Goal: Communication & Community: Answer question/provide support

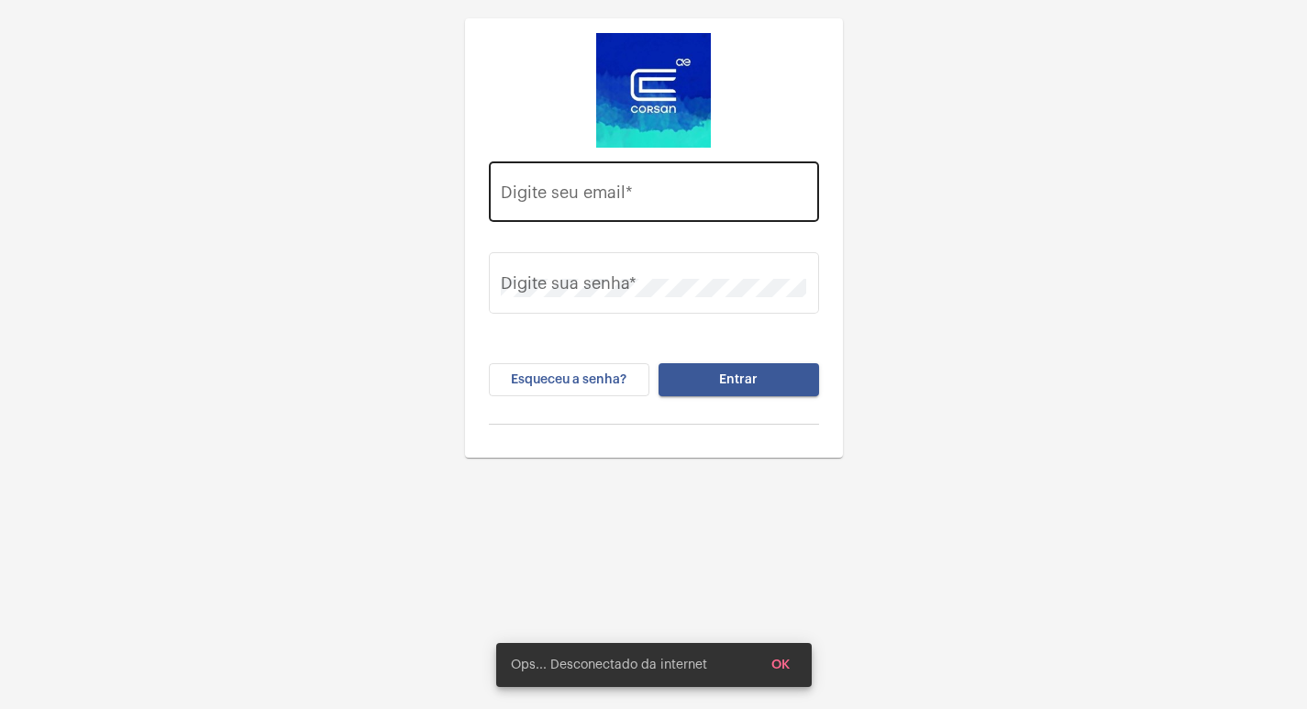
click at [657, 198] on input "Digite seu email *" at bounding box center [653, 196] width 305 height 18
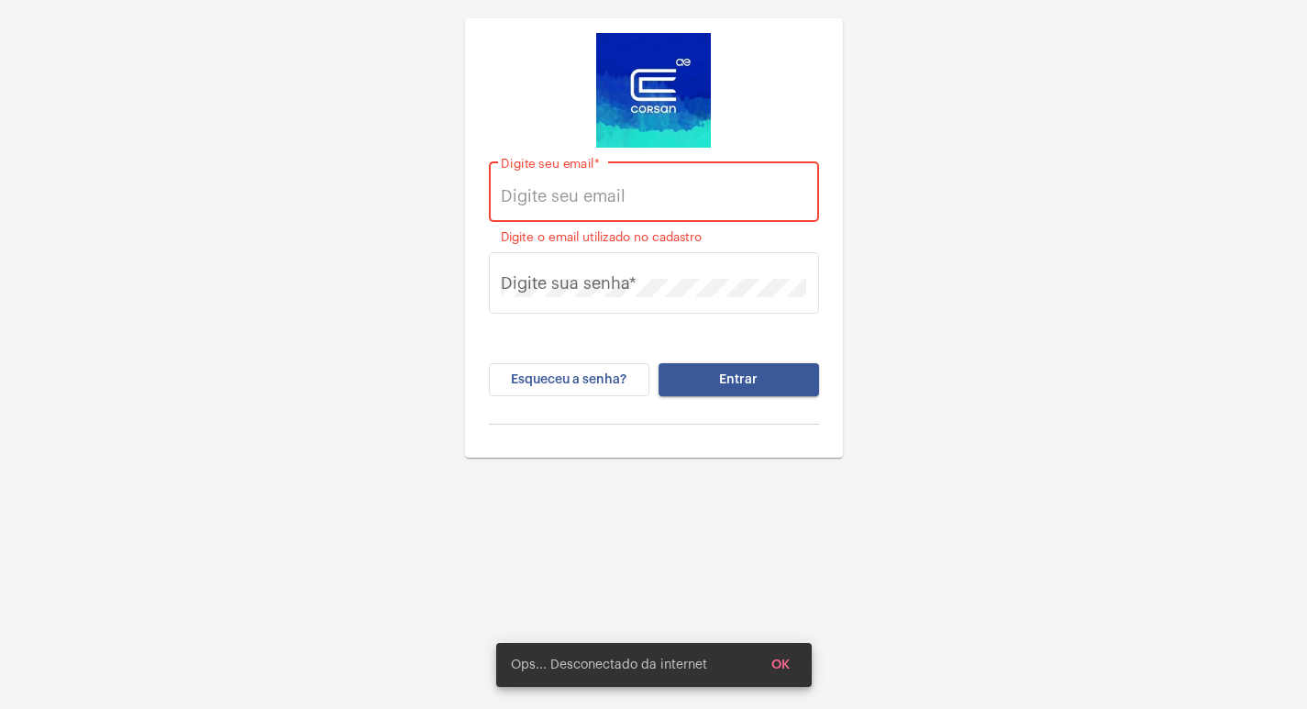
click at [616, 189] on input "Digite seu email *" at bounding box center [653, 196] width 305 height 18
paste input "[EMAIL_ADDRESS][DOMAIN_NAME]"
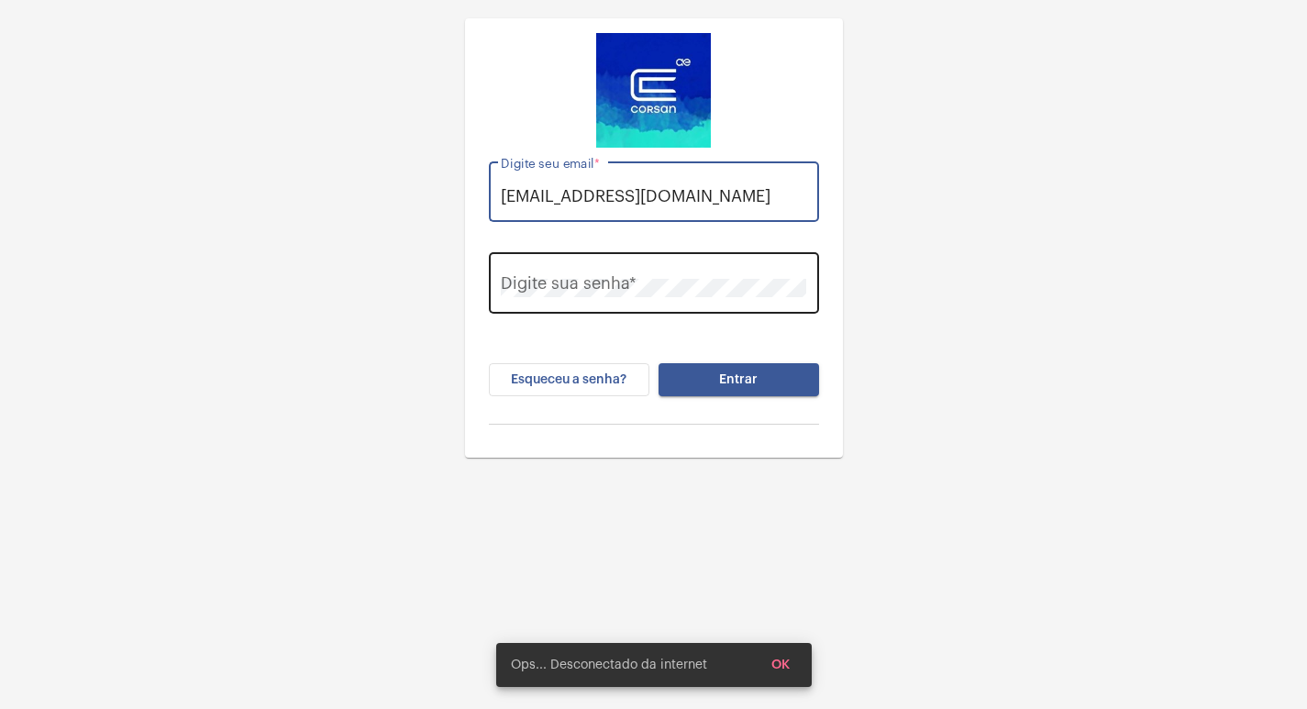
type input "[EMAIL_ADDRESS][DOMAIN_NAME]"
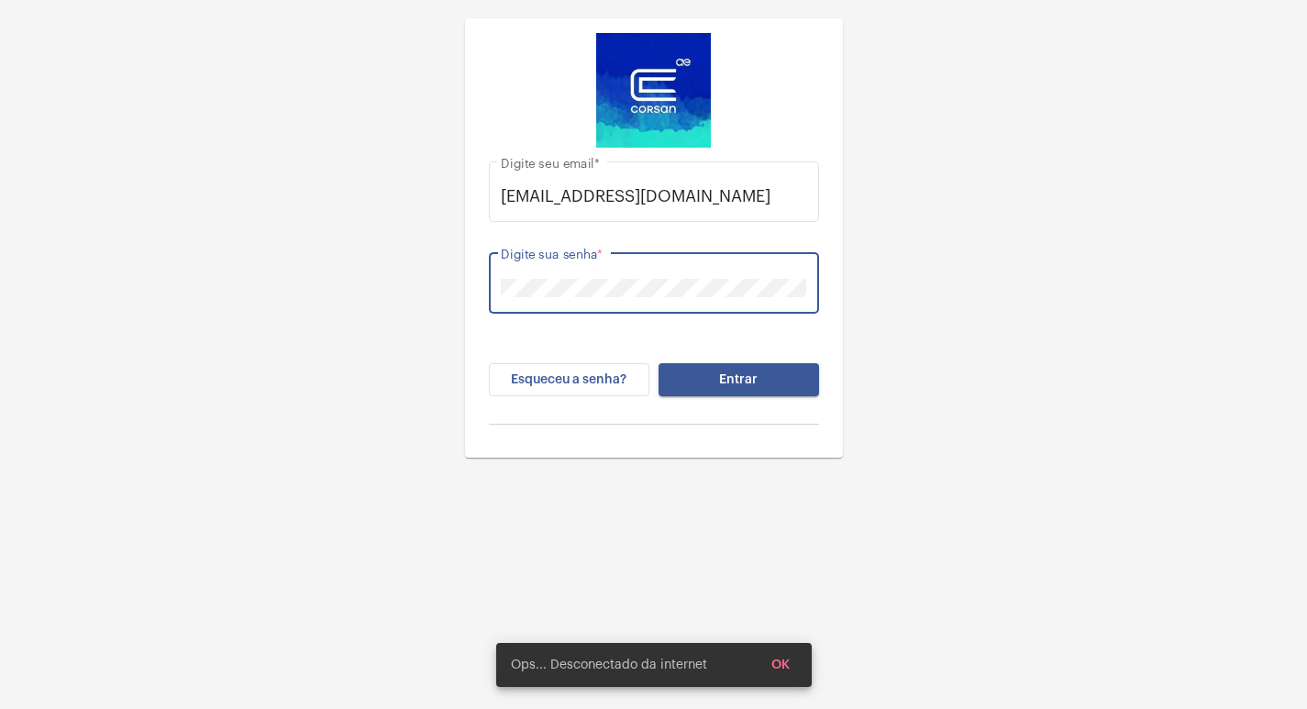
click at [658, 363] on button "Entrar" at bounding box center [738, 379] width 160 height 33
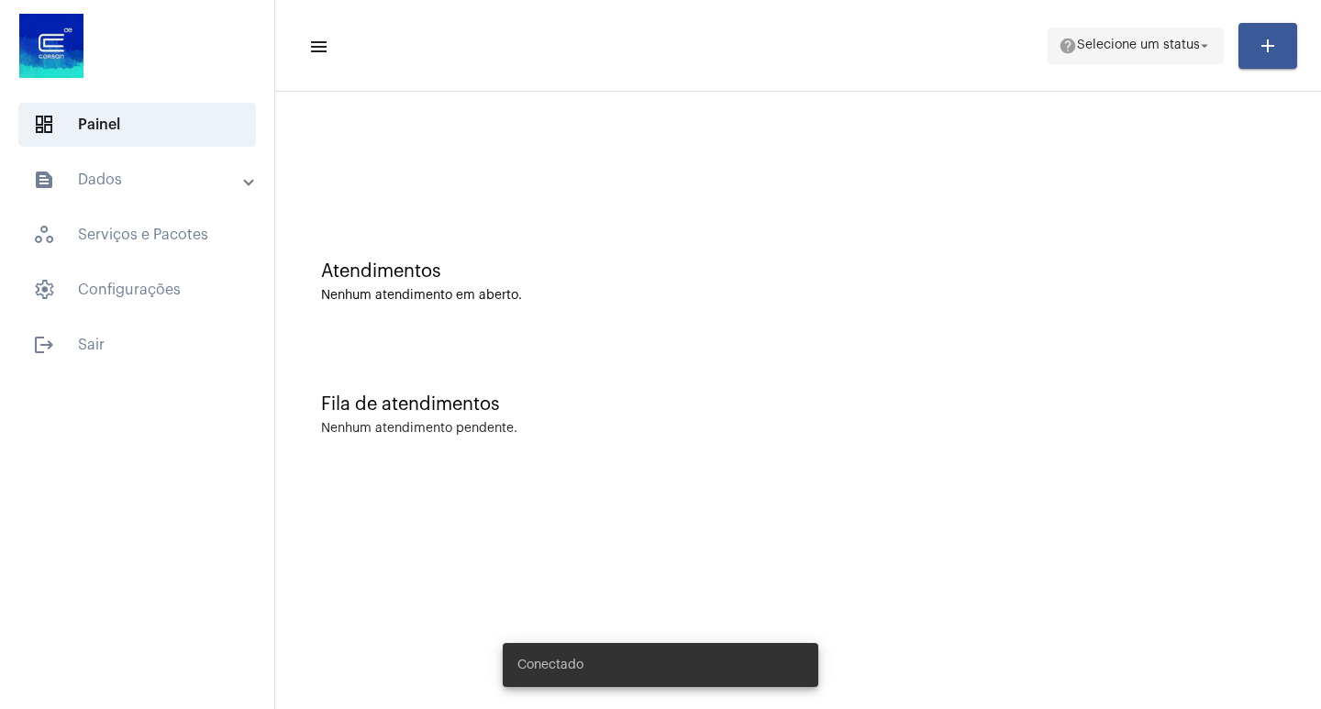
click at [1167, 45] on span "Selecione um status" at bounding box center [1138, 45] width 123 height 13
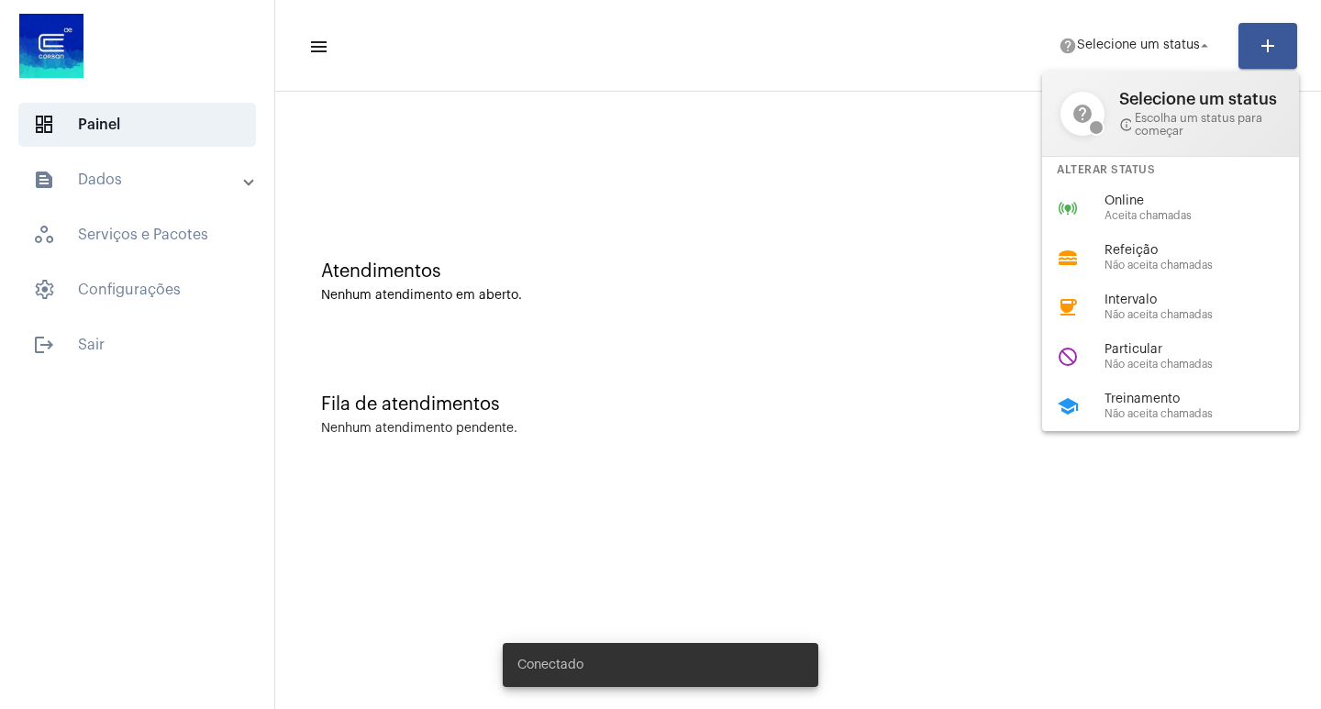
drag, startPoint x: 1136, startPoint y: 196, endPoint x: 1134, endPoint y: 187, distance: 9.4
click at [1135, 196] on span "Online" at bounding box center [1208, 201] width 209 height 14
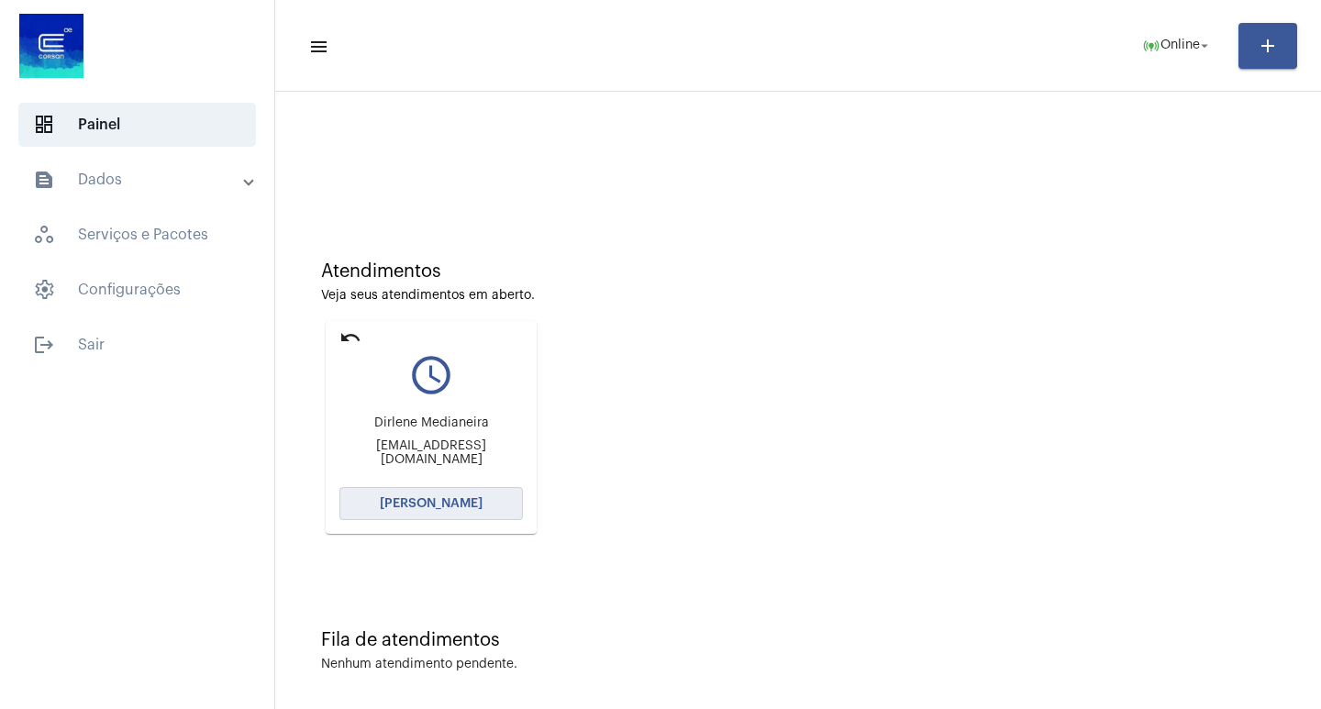
click at [464, 506] on span "[PERSON_NAME]" at bounding box center [431, 503] width 103 height 13
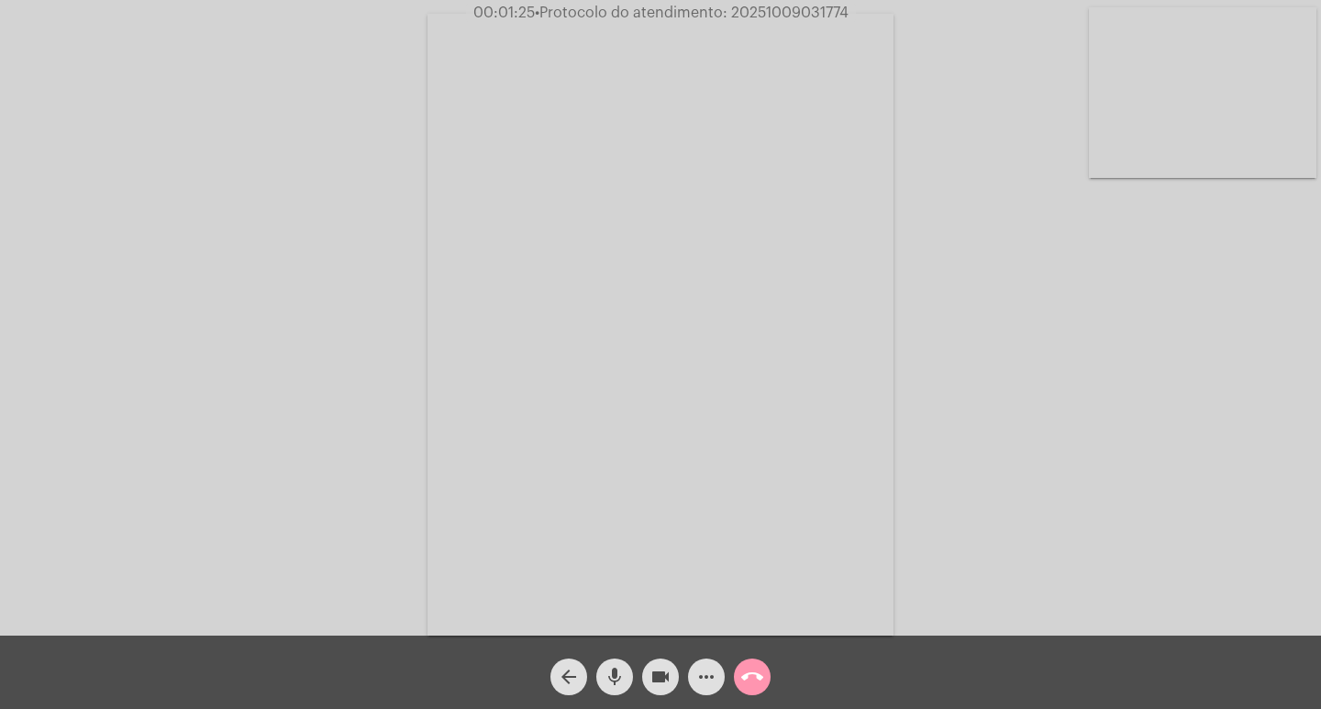
click at [662, 672] on mat-icon "videocam" at bounding box center [660, 677] width 22 height 22
click at [614, 659] on span "mic" at bounding box center [614, 676] width 22 height 37
click at [614, 659] on span "mic_off" at bounding box center [614, 676] width 22 height 37
click at [654, 669] on mat-icon "videocam_off" at bounding box center [660, 677] width 22 height 22
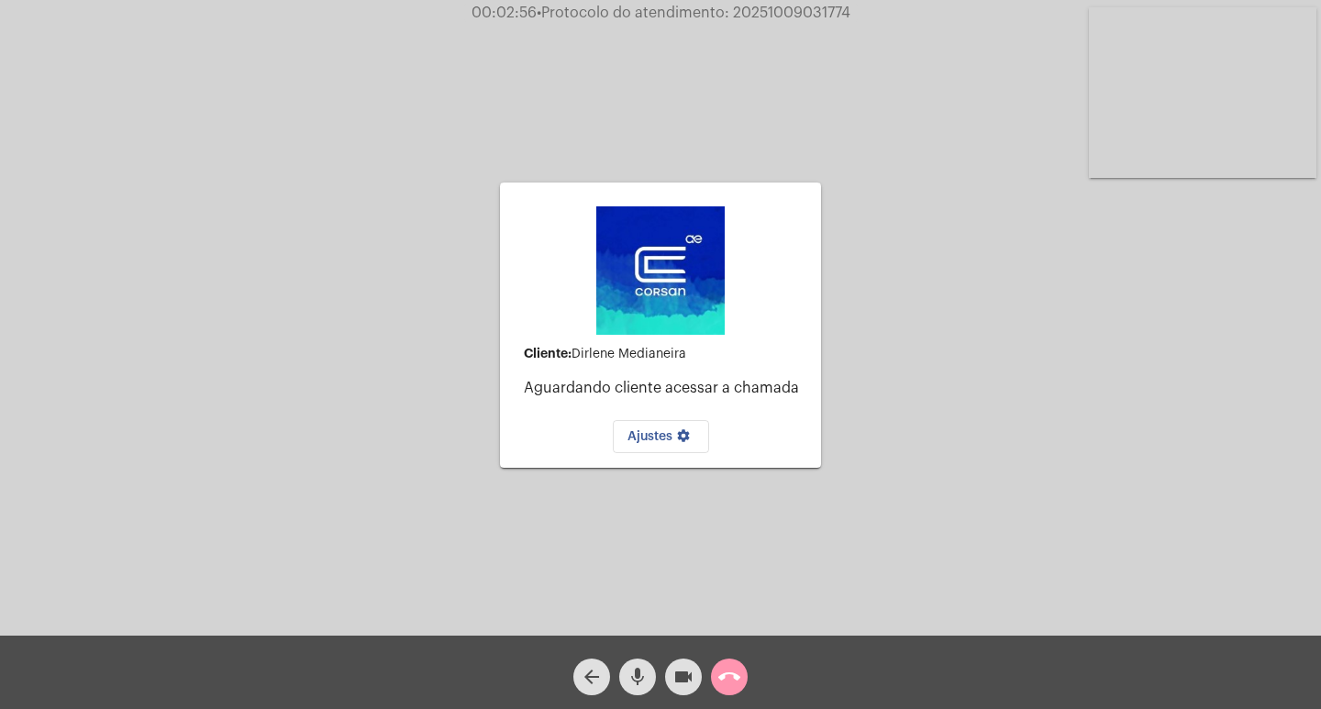
click at [729, 680] on mat-icon "call_end" at bounding box center [729, 677] width 22 height 22
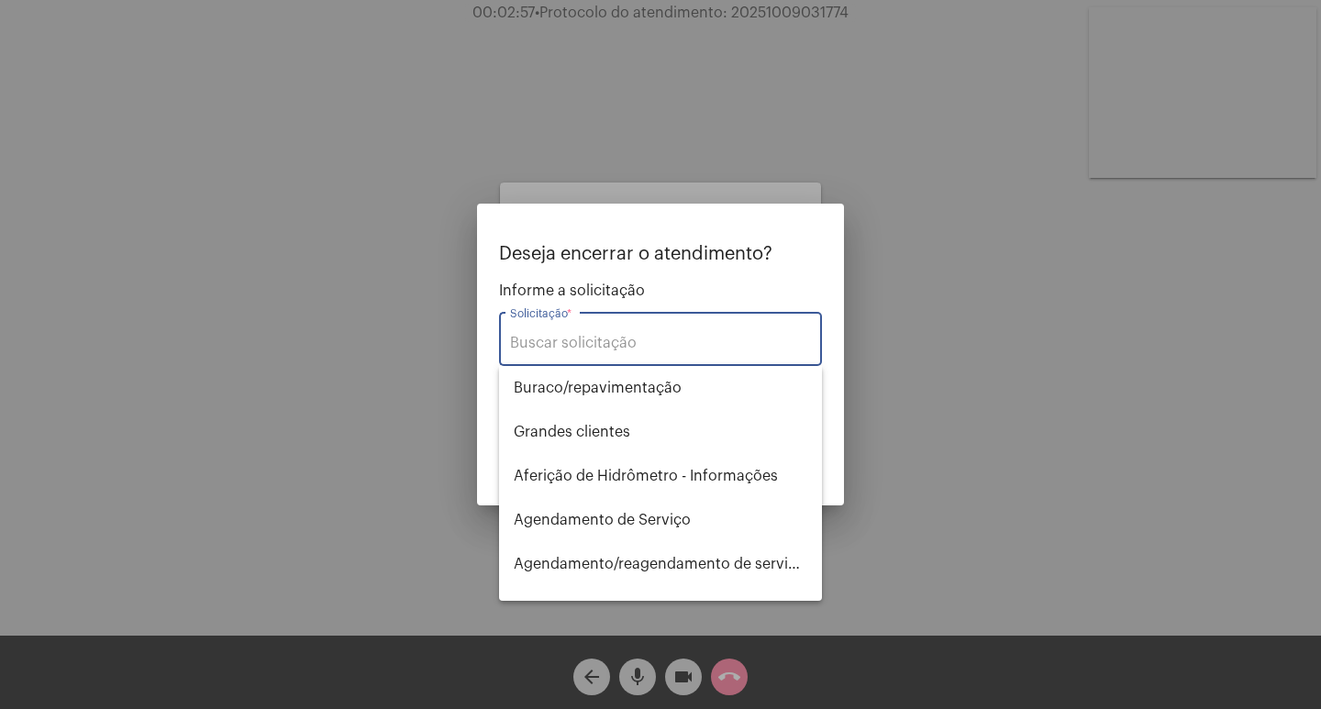
click at [615, 327] on div "Solicitação *" at bounding box center [660, 337] width 301 height 58
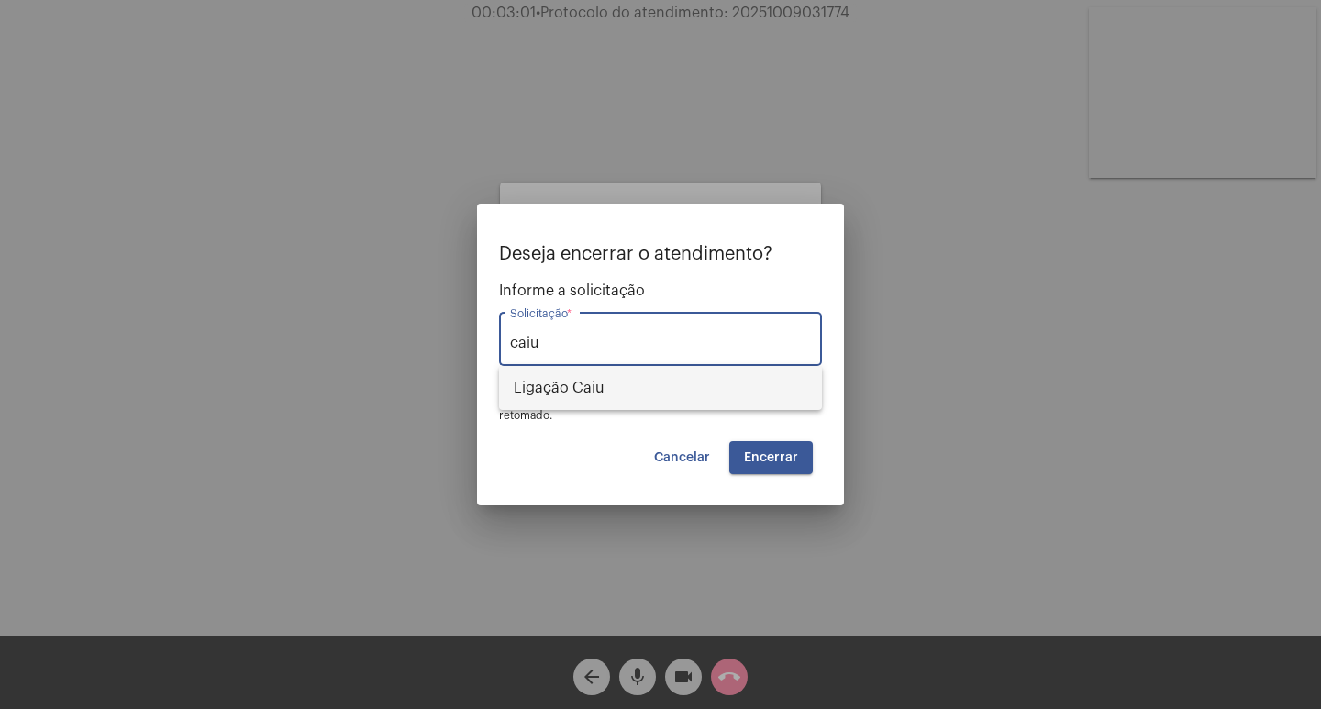
click at [647, 408] on span "Ligação Caiu" at bounding box center [660, 388] width 293 height 44
type input "Ligação Caiu"
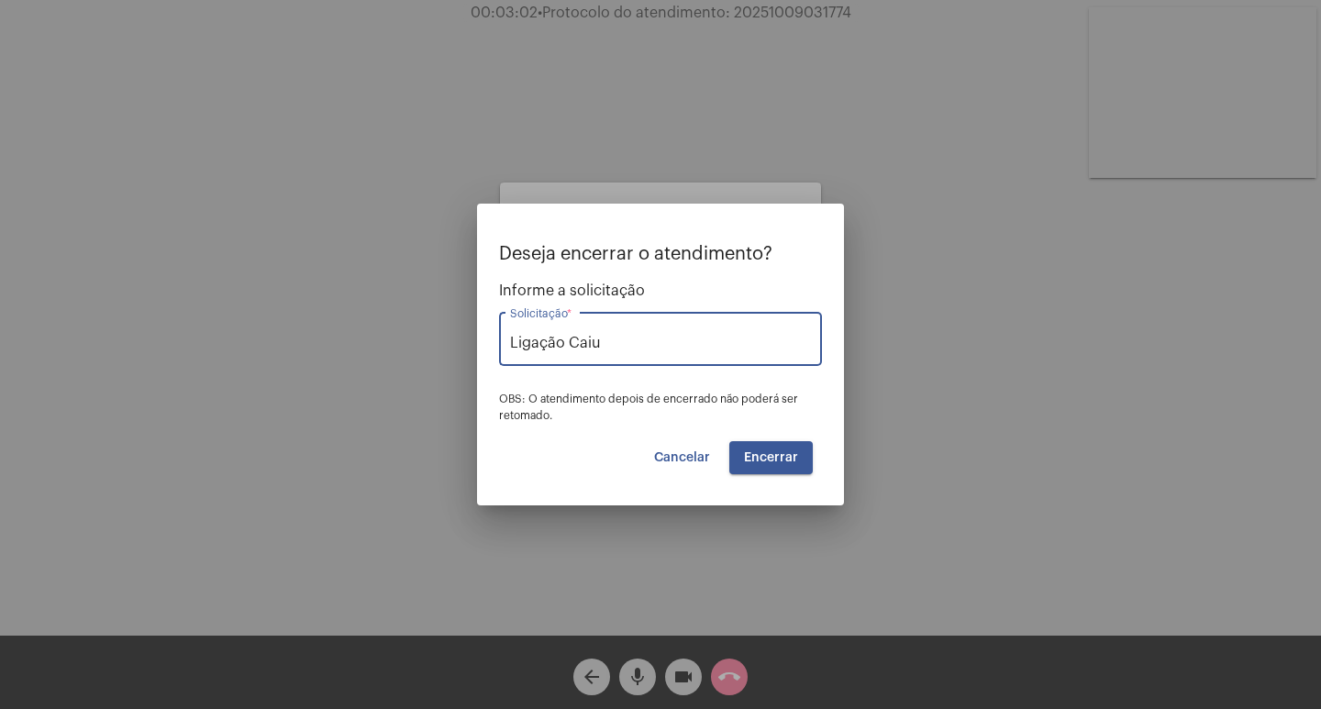
click at [780, 448] on button "Encerrar" at bounding box center [770, 457] width 83 height 33
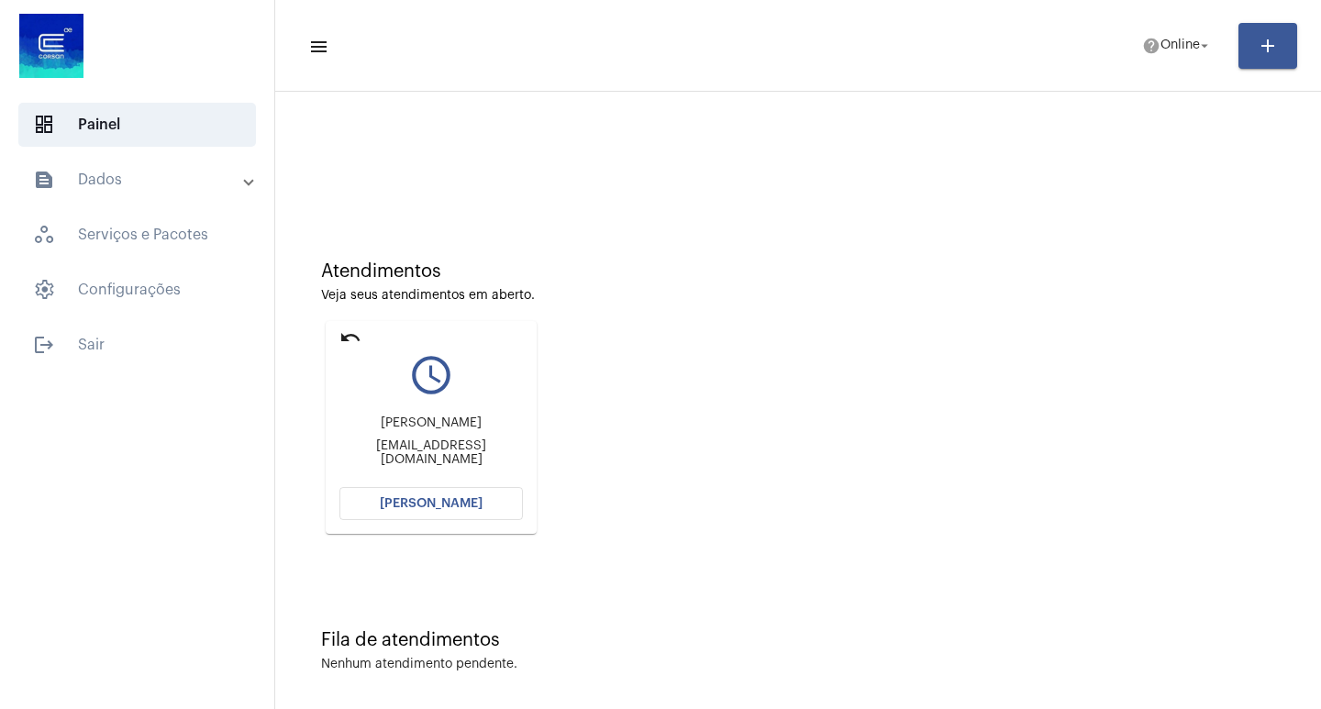
click at [422, 493] on button "[PERSON_NAME]" at bounding box center [430, 503] width 183 height 33
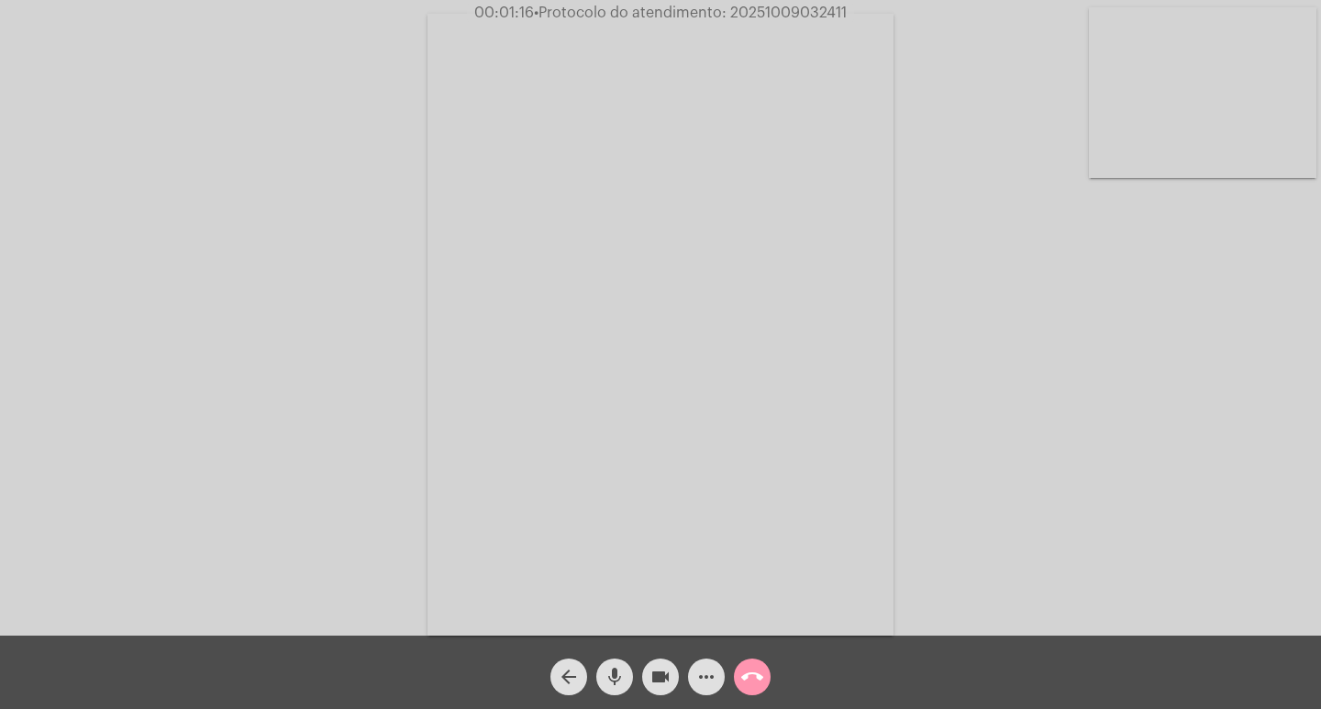
click at [699, 669] on mat-icon "more_horiz" at bounding box center [706, 677] width 22 height 22
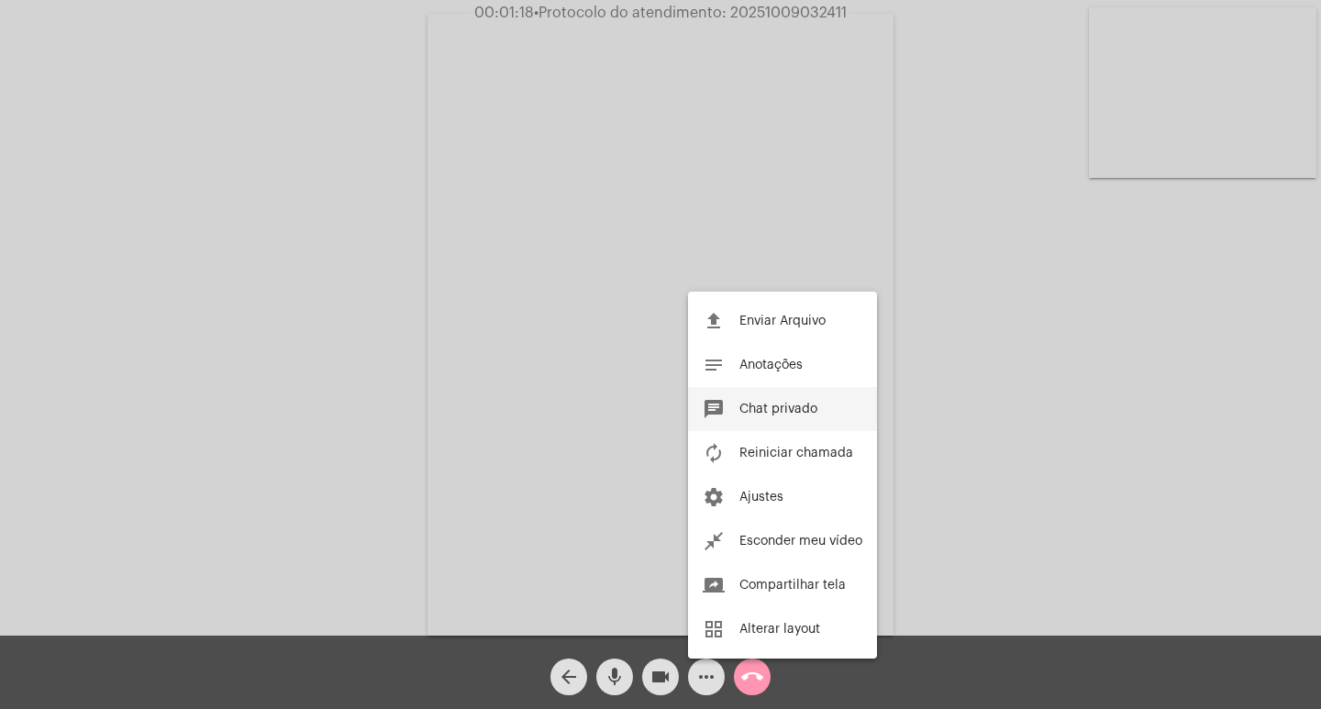
click at [776, 396] on button "chat Chat privado" at bounding box center [782, 409] width 189 height 44
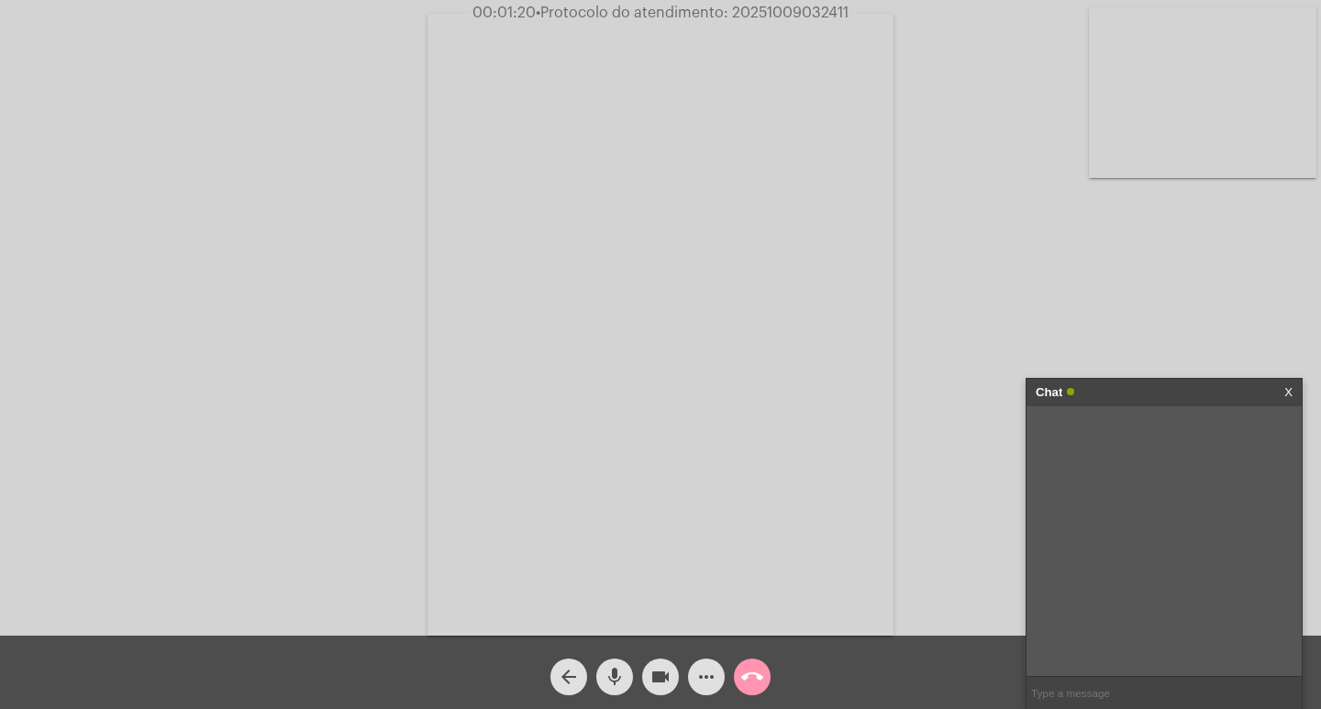
click at [771, 8] on span "• Protocolo do atendimento: 20251009032411" at bounding box center [692, 13] width 313 height 15
copy span "20251009032411"
click at [1195, 700] on input "text" at bounding box center [1163, 693] width 275 height 32
click at [802, 15] on span "• Protocolo do atendimento: 20251009032411" at bounding box center [691, 13] width 313 height 15
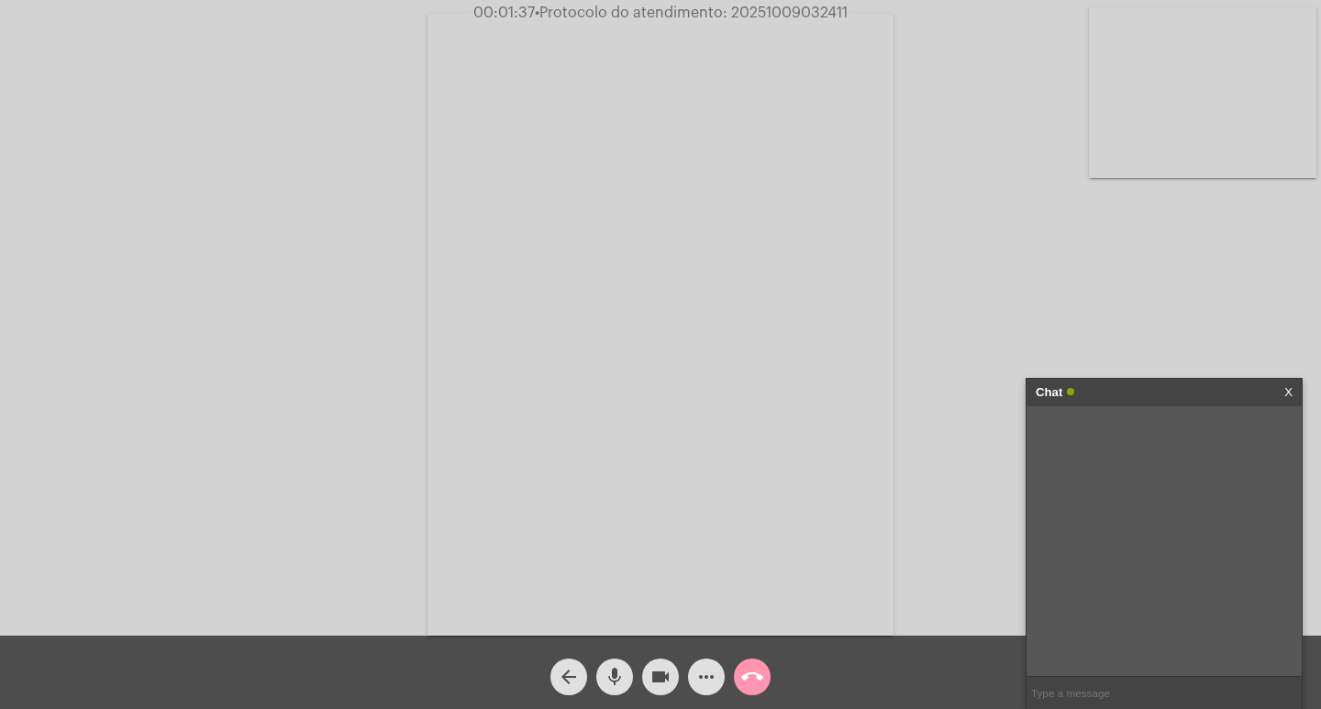
click at [802, 15] on span "• Protocolo do atendimento: 20251009032411" at bounding box center [691, 13] width 313 height 15
copy span "20251009032411"
click at [1122, 694] on input "text" at bounding box center [1163, 693] width 275 height 32
paste input "20251009032411"
type input "20251009032411"
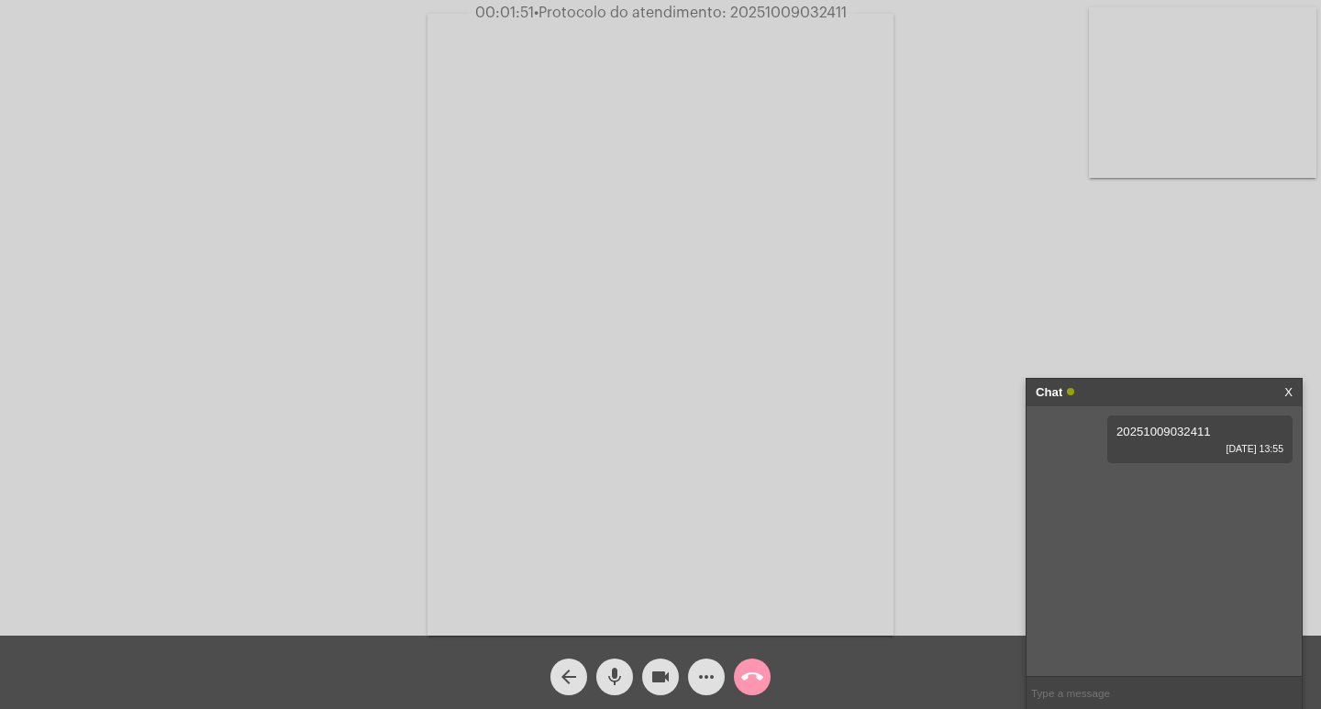
click at [1156, 404] on div "Chat" at bounding box center [1144, 393] width 218 height 28
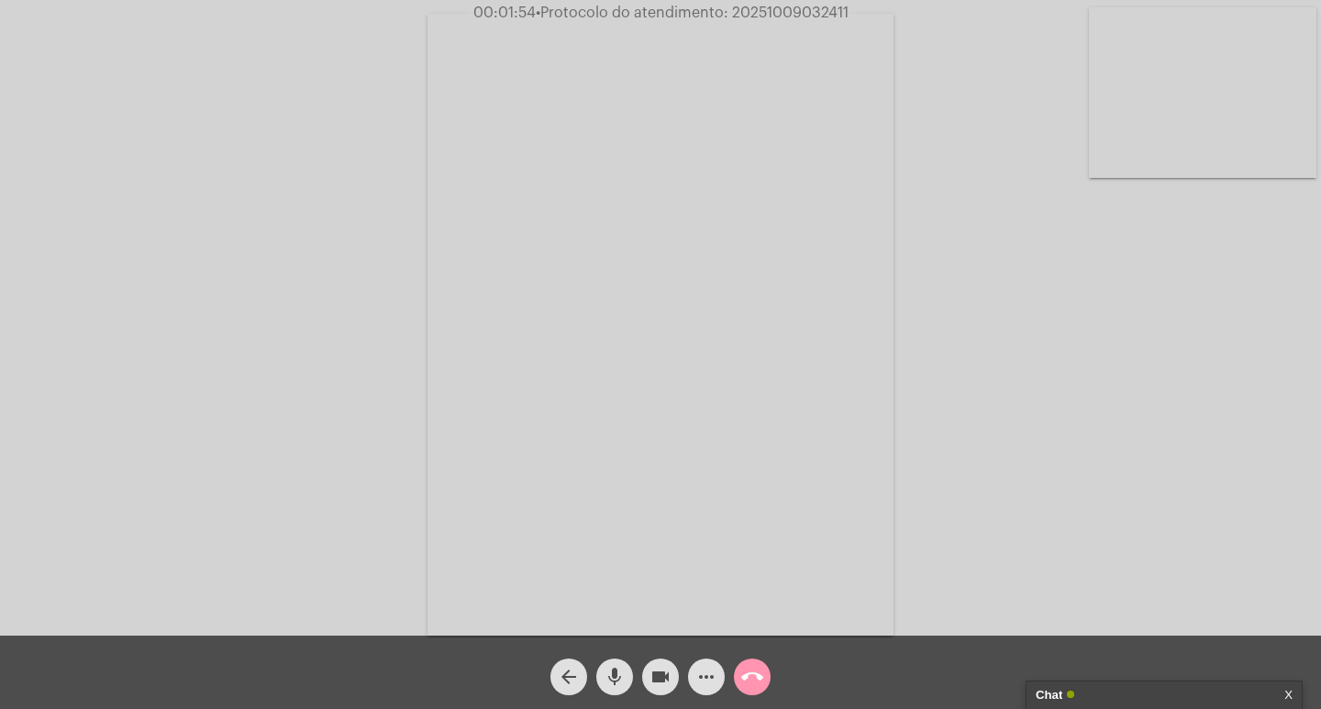
click at [664, 683] on mat-icon "videocam" at bounding box center [660, 677] width 22 height 22
click at [630, 677] on button "mic" at bounding box center [614, 676] width 37 height 37
click at [745, 675] on mat-icon "call_end" at bounding box center [752, 677] width 22 height 22
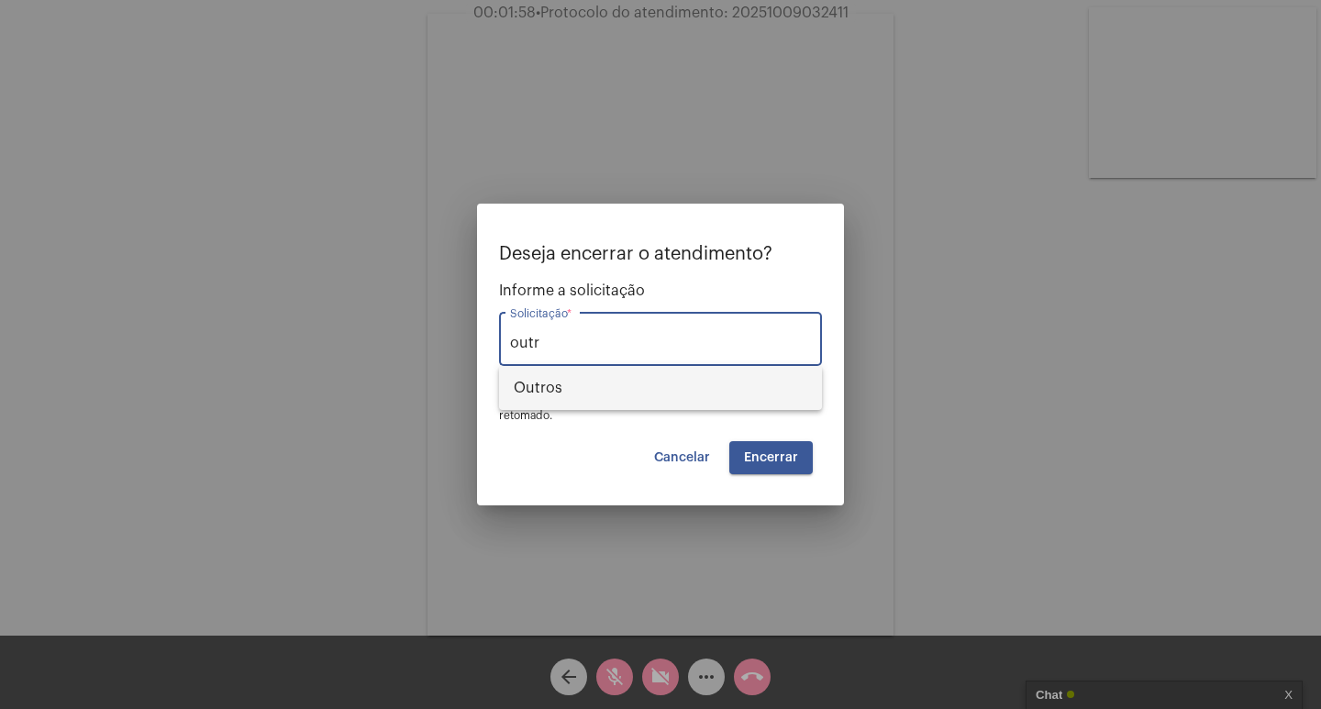
click at [756, 393] on span "Outros" at bounding box center [660, 388] width 293 height 44
type input "Outros"
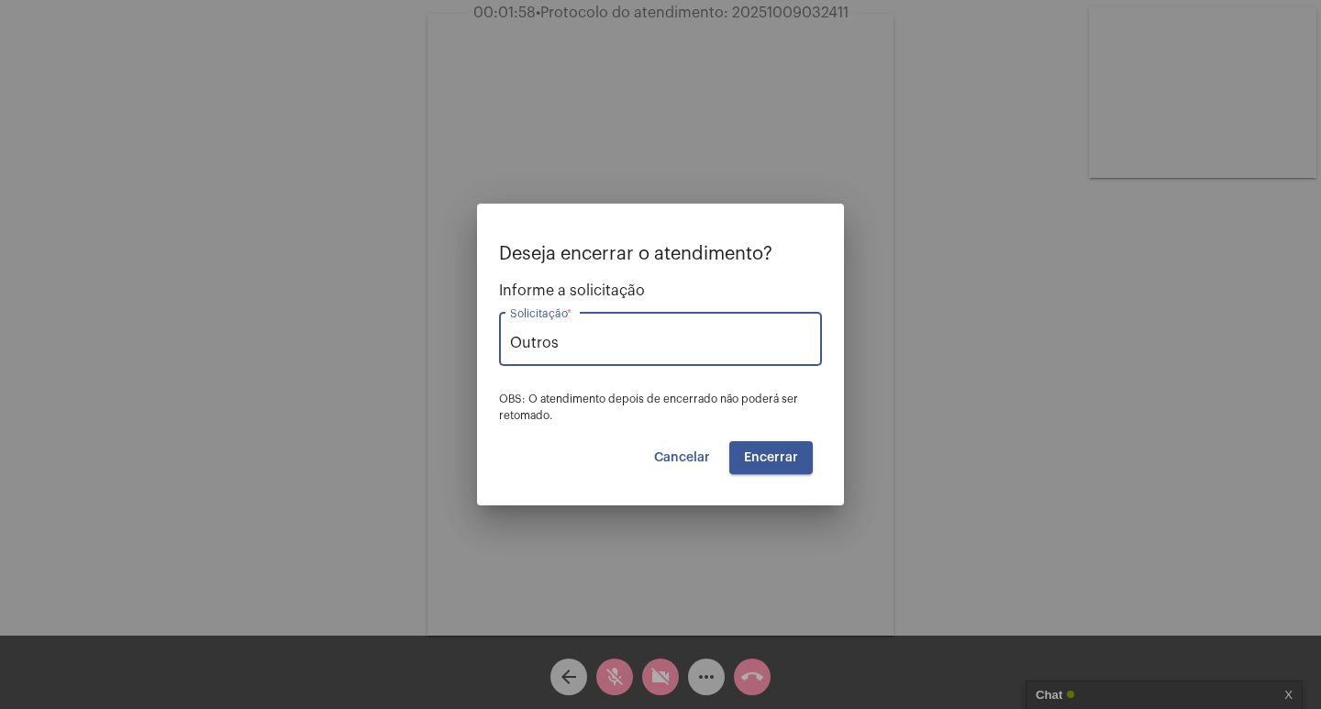
click at [781, 451] on span "Encerrar" at bounding box center [771, 457] width 54 height 13
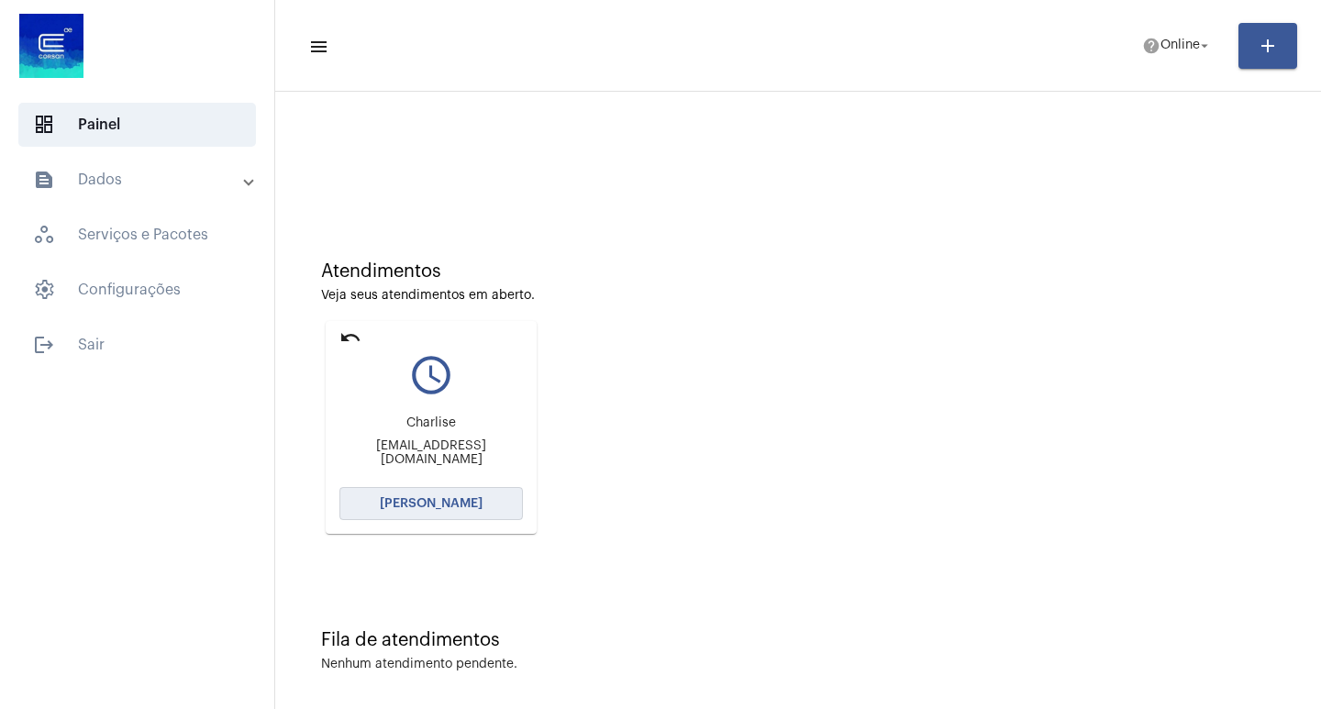
click at [429, 516] on button "[PERSON_NAME]" at bounding box center [430, 503] width 183 height 33
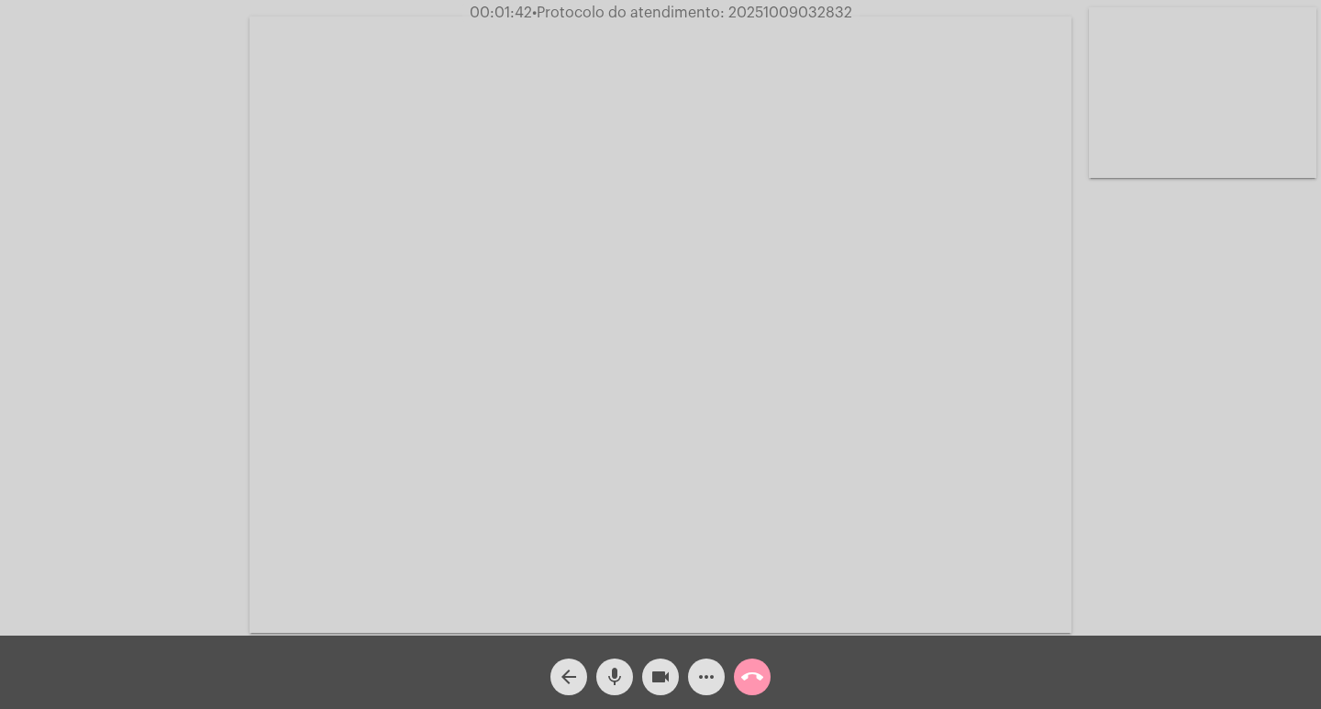
click at [702, 663] on span "more_horiz" at bounding box center [706, 676] width 22 height 37
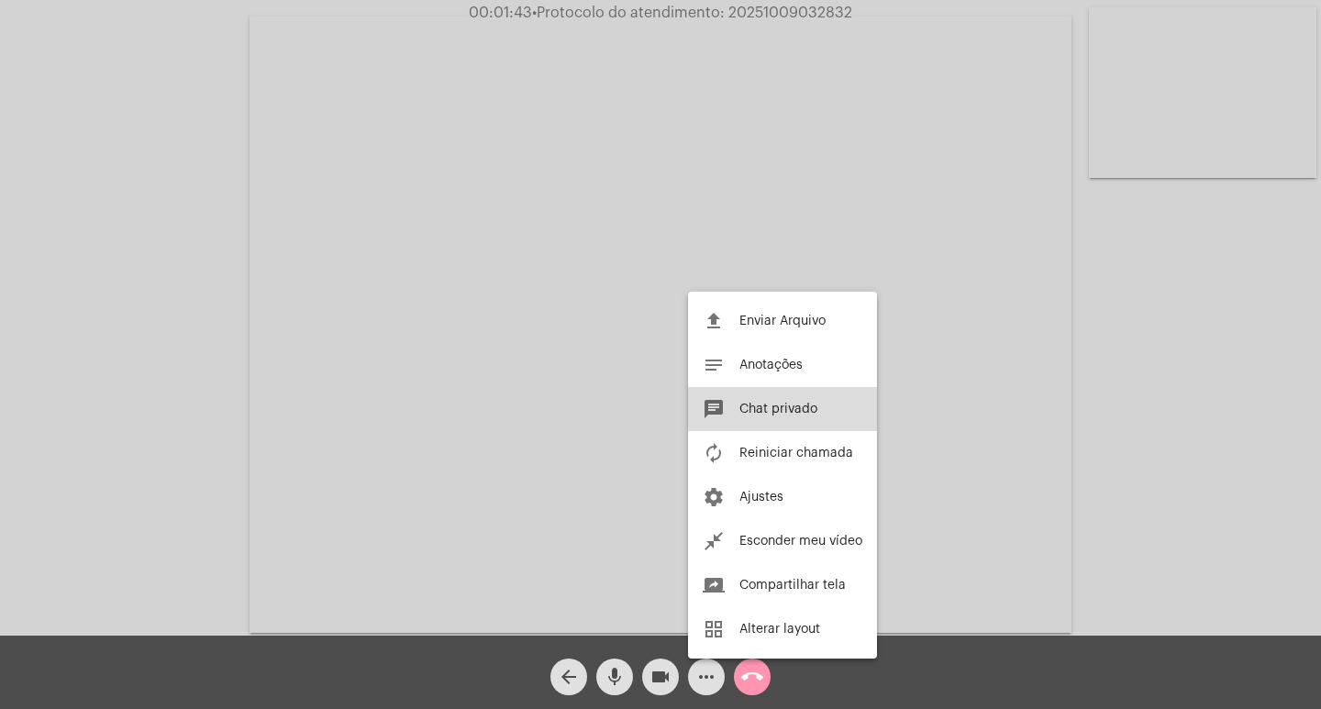
click at [751, 400] on button "chat Chat privado" at bounding box center [782, 409] width 189 height 44
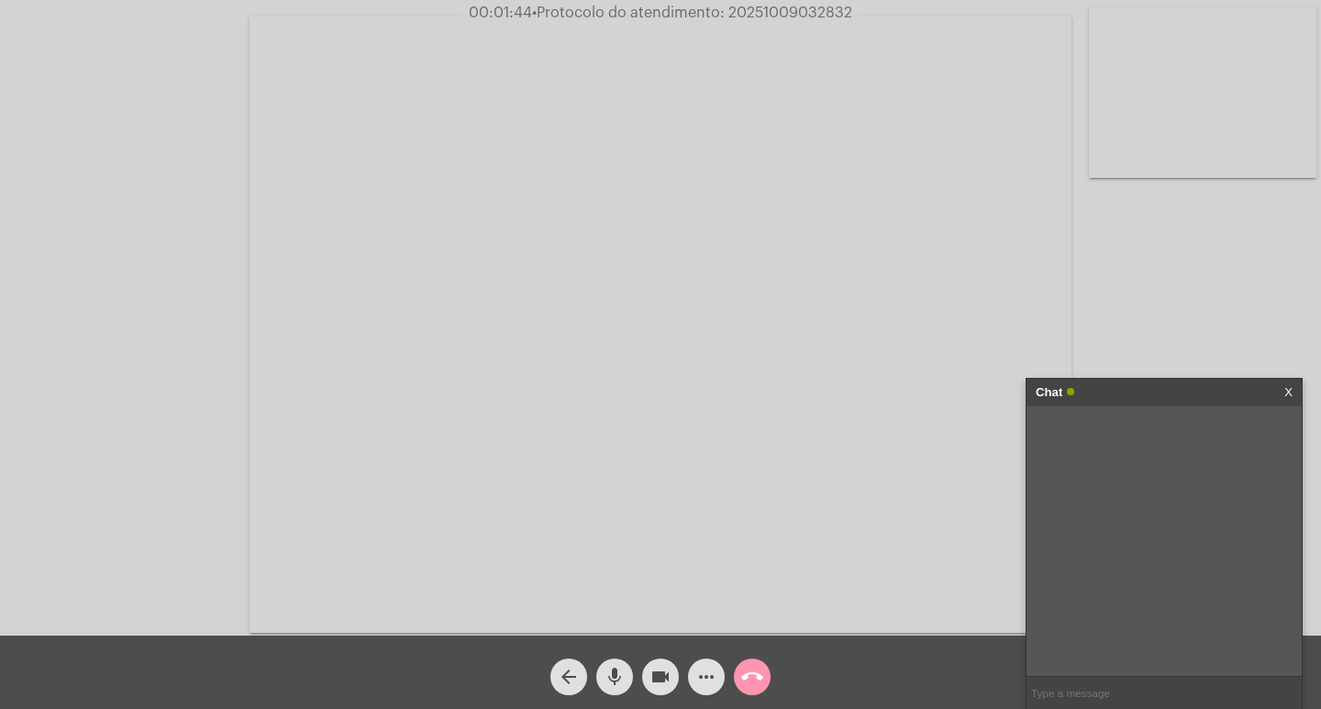
click at [776, 3] on div "Acessando Câmera e Microfone..." at bounding box center [660, 318] width 1321 height 636
click at [760, 10] on span "• Protocolo do atendimento: 20251009032832" at bounding box center [692, 13] width 320 height 15
copy span "20251009032832"
click at [1071, 687] on input "text" at bounding box center [1163, 693] width 275 height 32
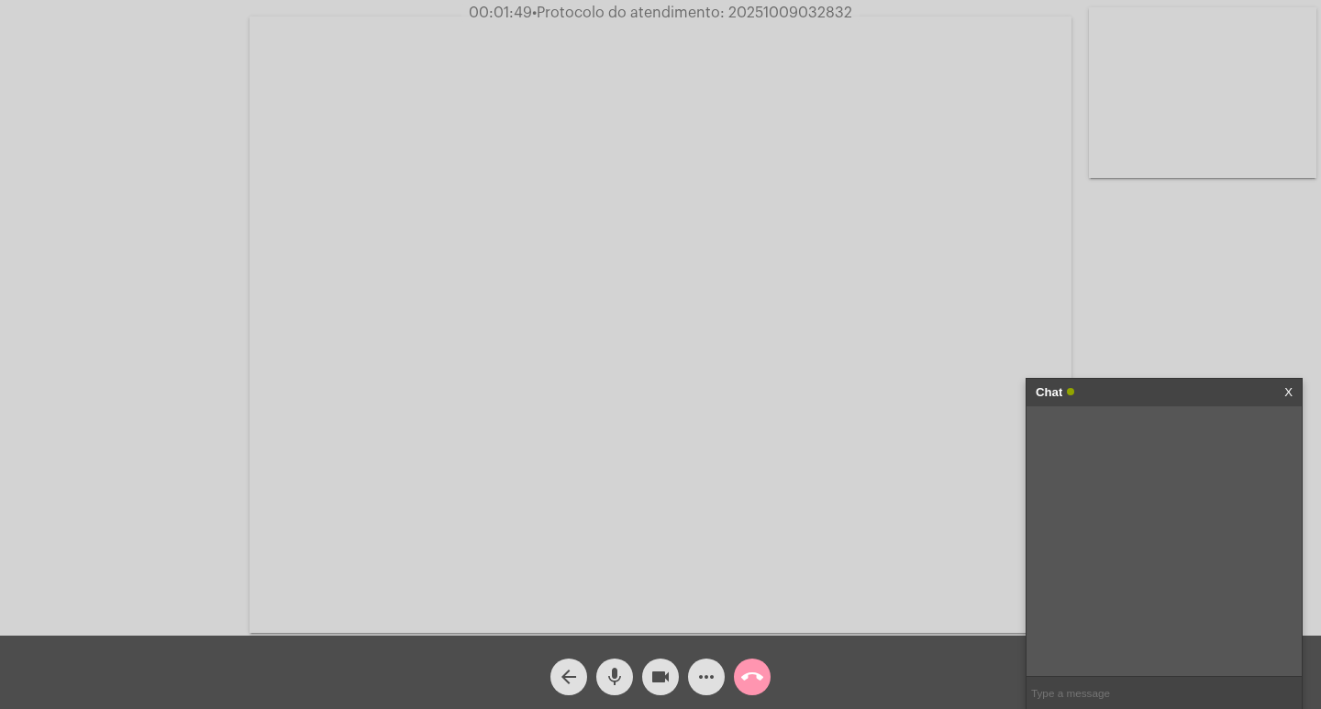
paste input "20251009032832"
type input "20251009032832"
click at [1132, 379] on div "Chat" at bounding box center [1144, 393] width 218 height 28
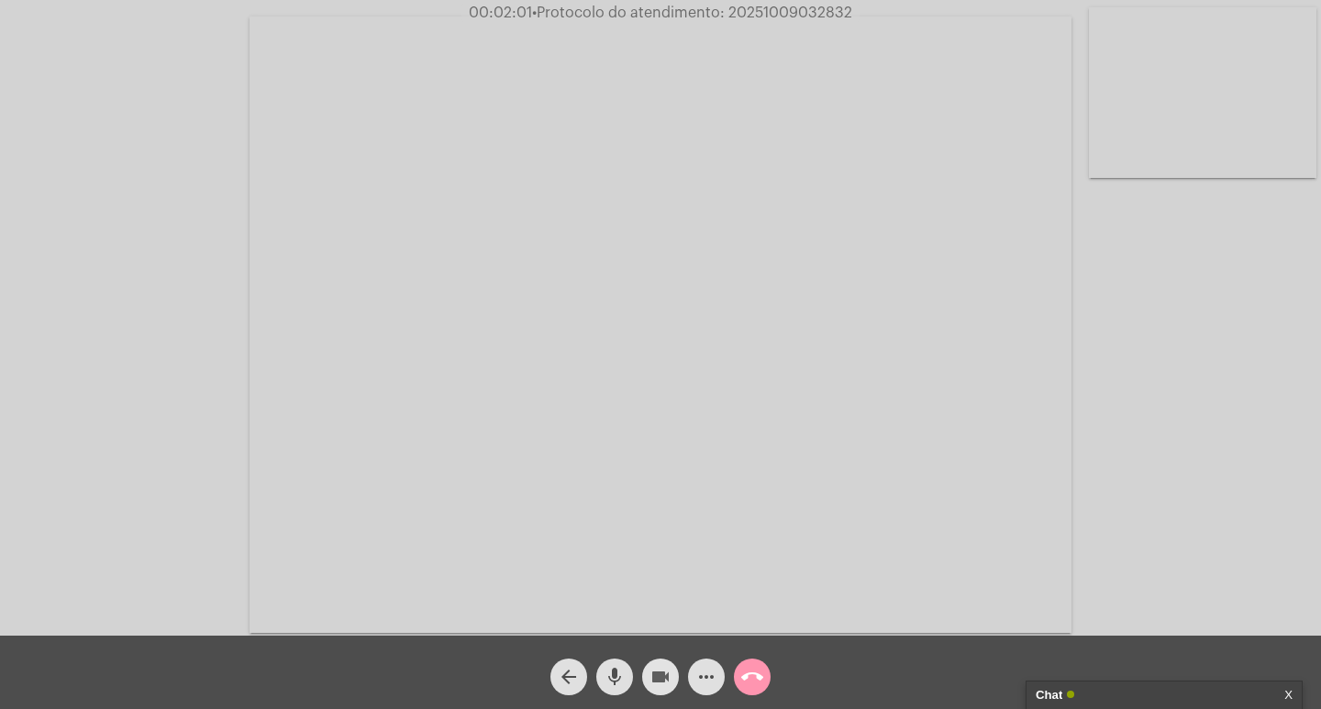
click at [664, 669] on mat-icon "videocam" at bounding box center [660, 677] width 22 height 22
click at [627, 676] on button "mic" at bounding box center [614, 676] width 37 height 37
click at [734, 678] on button "call_end" at bounding box center [752, 676] width 37 height 37
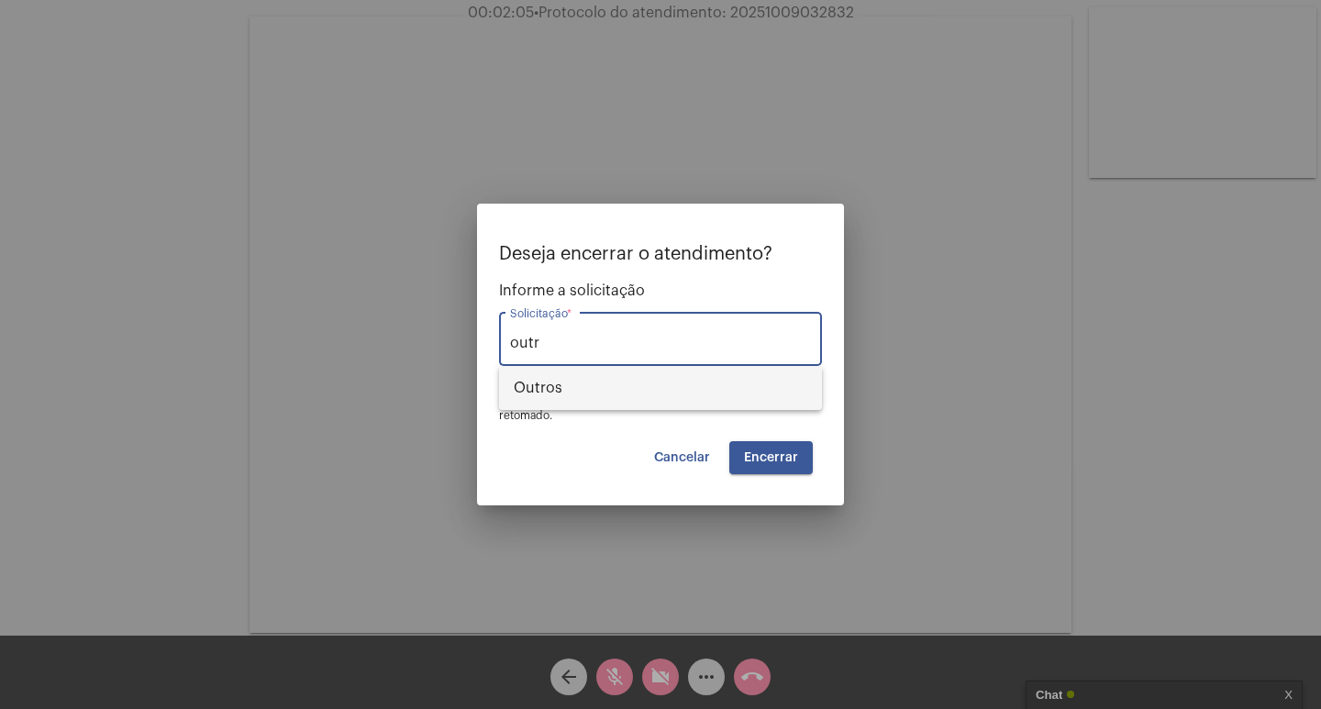
click at [723, 392] on span "Outros" at bounding box center [660, 388] width 293 height 44
type input "Outros"
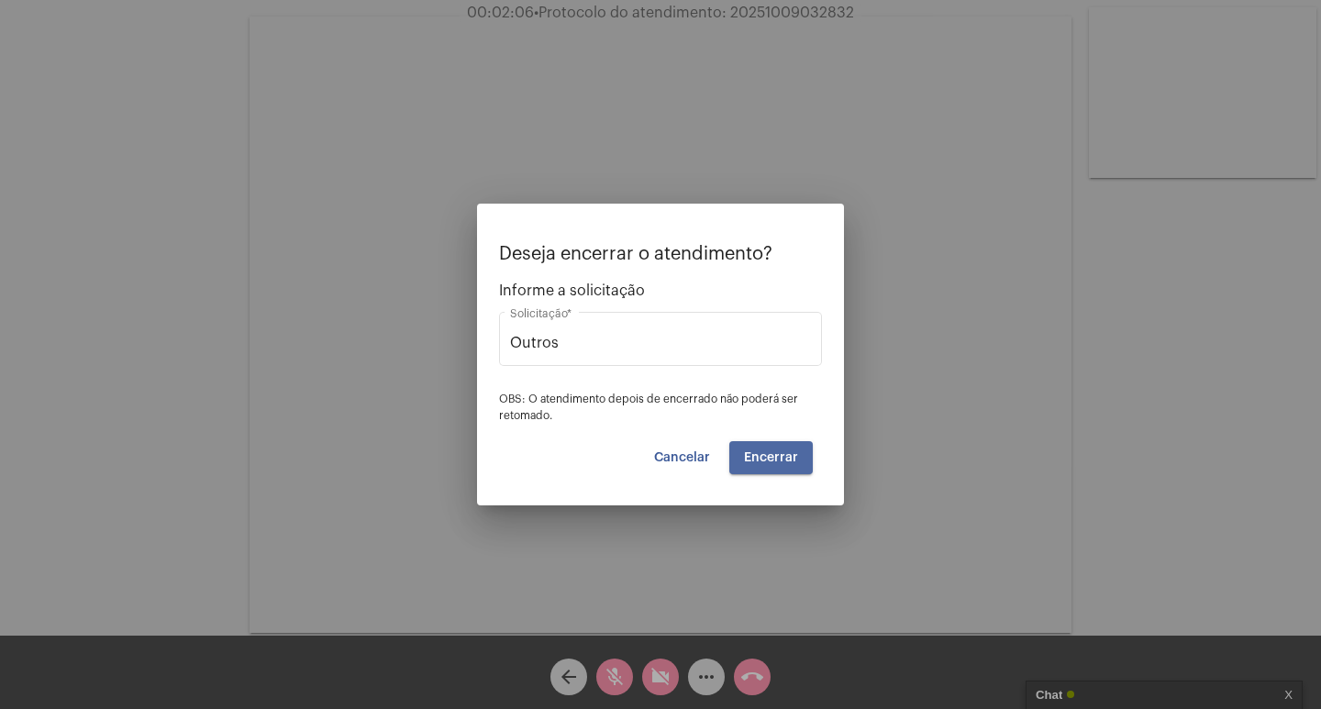
click at [785, 459] on span "Encerrar" at bounding box center [771, 457] width 54 height 13
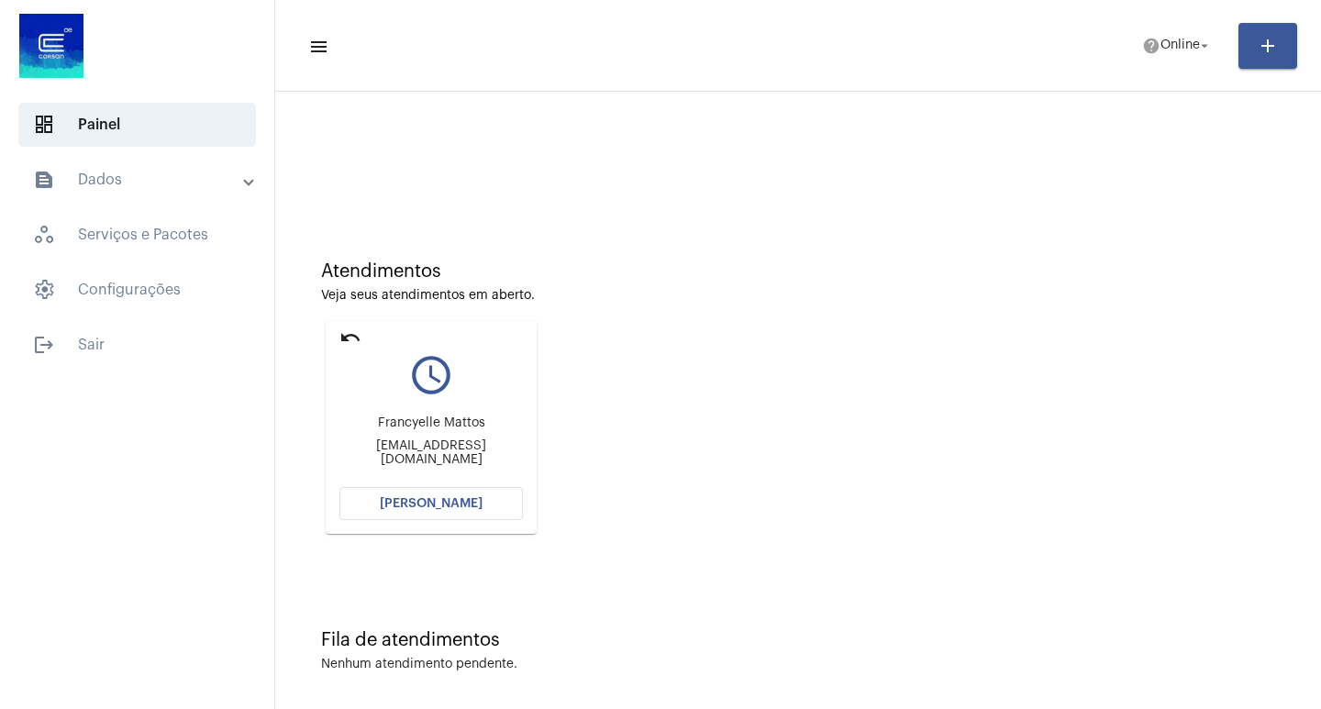
click at [415, 494] on button "[PERSON_NAME]" at bounding box center [430, 503] width 183 height 33
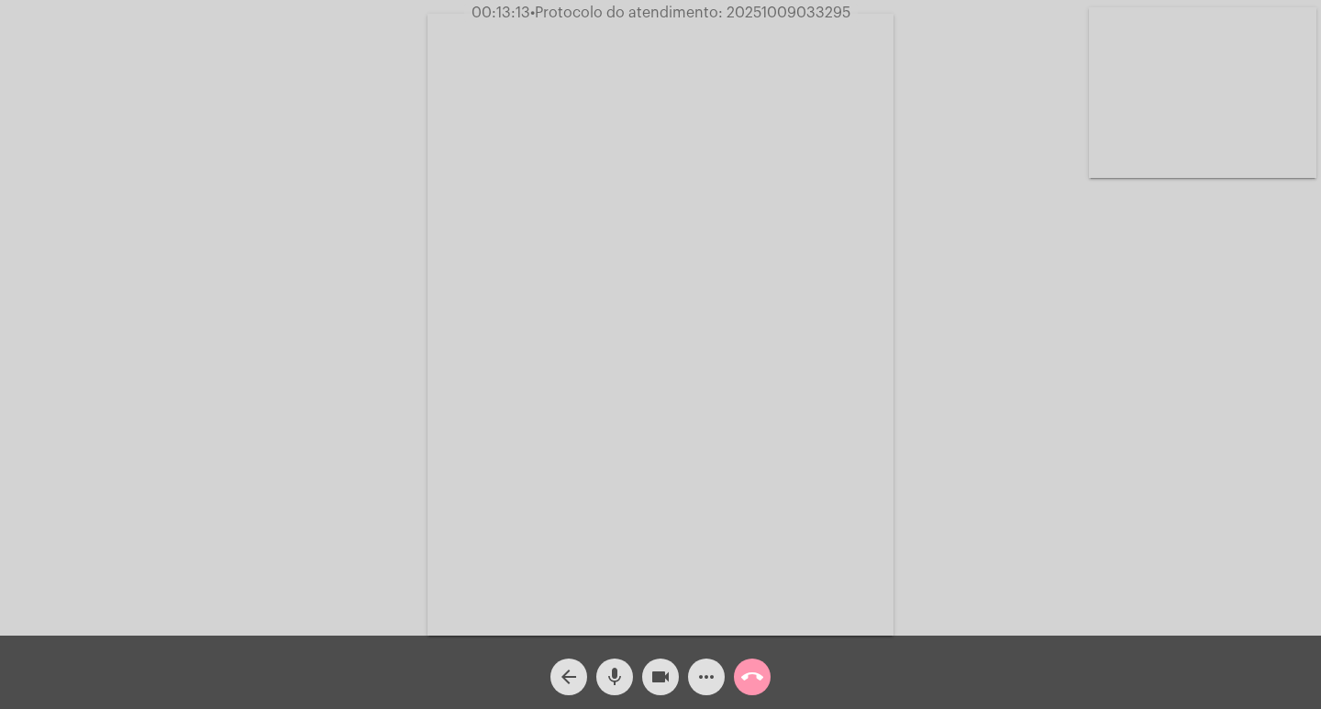
click at [666, 676] on mat-icon "videocam" at bounding box center [660, 677] width 22 height 22
click at [619, 666] on mat-icon "mic" at bounding box center [614, 677] width 22 height 22
click at [663, 687] on mat-icon "videocam_off" at bounding box center [660, 677] width 22 height 22
click at [616, 676] on mat-icon "mic_off" at bounding box center [614, 677] width 22 height 22
click at [708, 682] on mat-icon "more_horiz" at bounding box center [706, 677] width 22 height 22
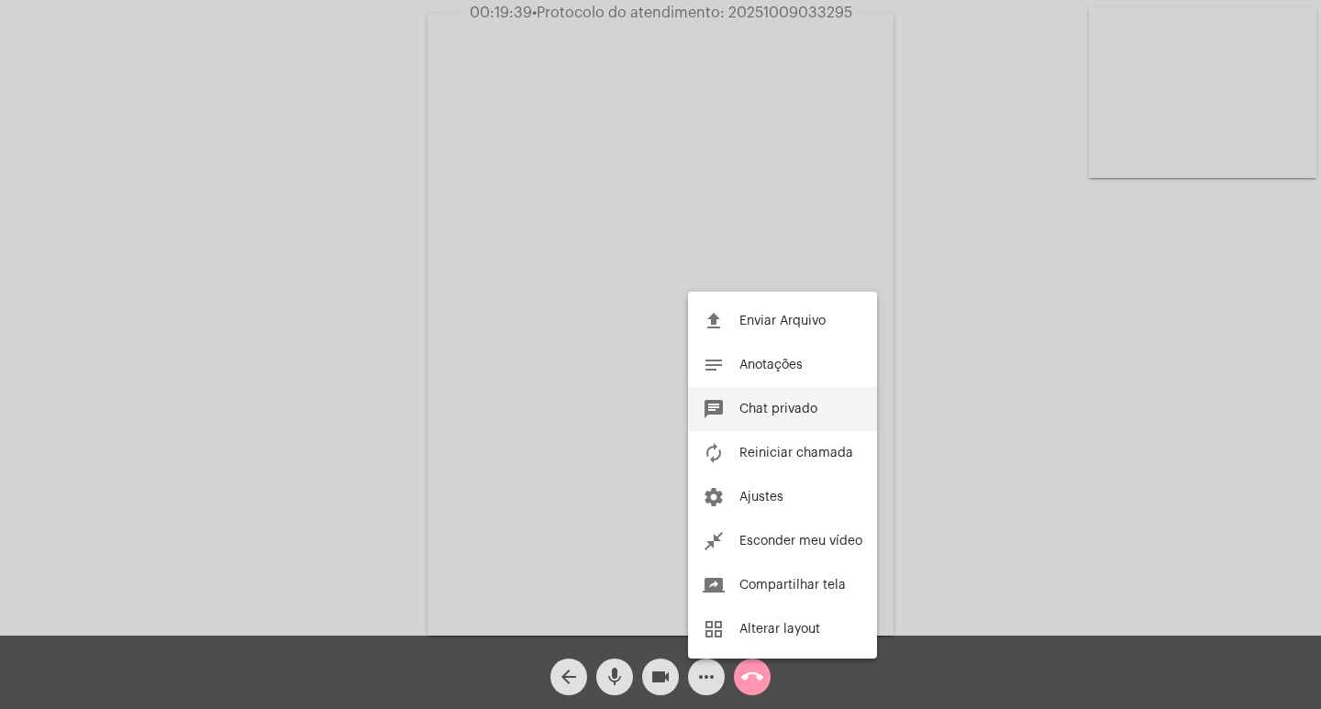
click at [740, 411] on span "Chat privado" at bounding box center [778, 409] width 78 height 13
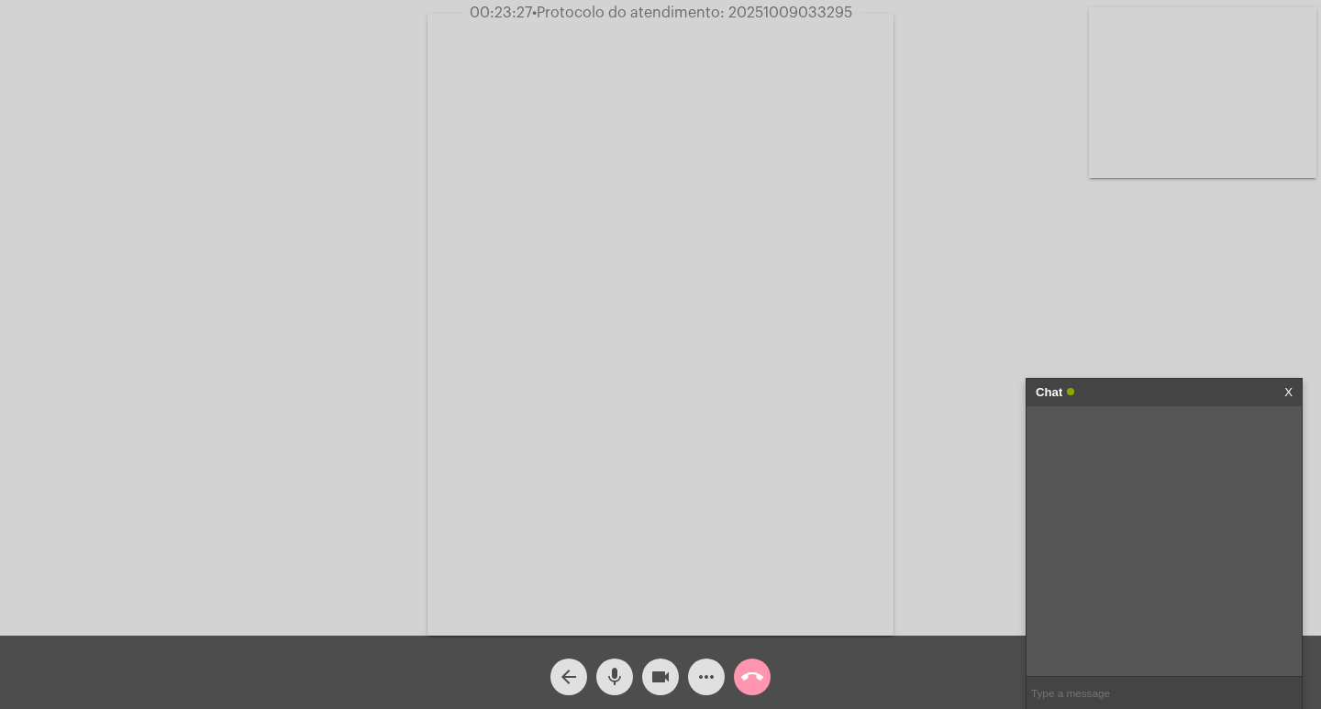
click at [655, 696] on div "arrow_back mic videocam more_horiz call_end" at bounding box center [660, 672] width 1321 height 73
click at [655, 692] on span "videocam" at bounding box center [660, 676] width 22 height 37
click at [647, 688] on button "videocam_off" at bounding box center [660, 676] width 37 height 37
click at [1156, 438] on link "[URL][DOMAIN_NAME]" at bounding box center [1147, 432] width 127 height 14
click at [772, 10] on span "• Protocolo do atendimento: 20251009033295" at bounding box center [692, 13] width 320 height 15
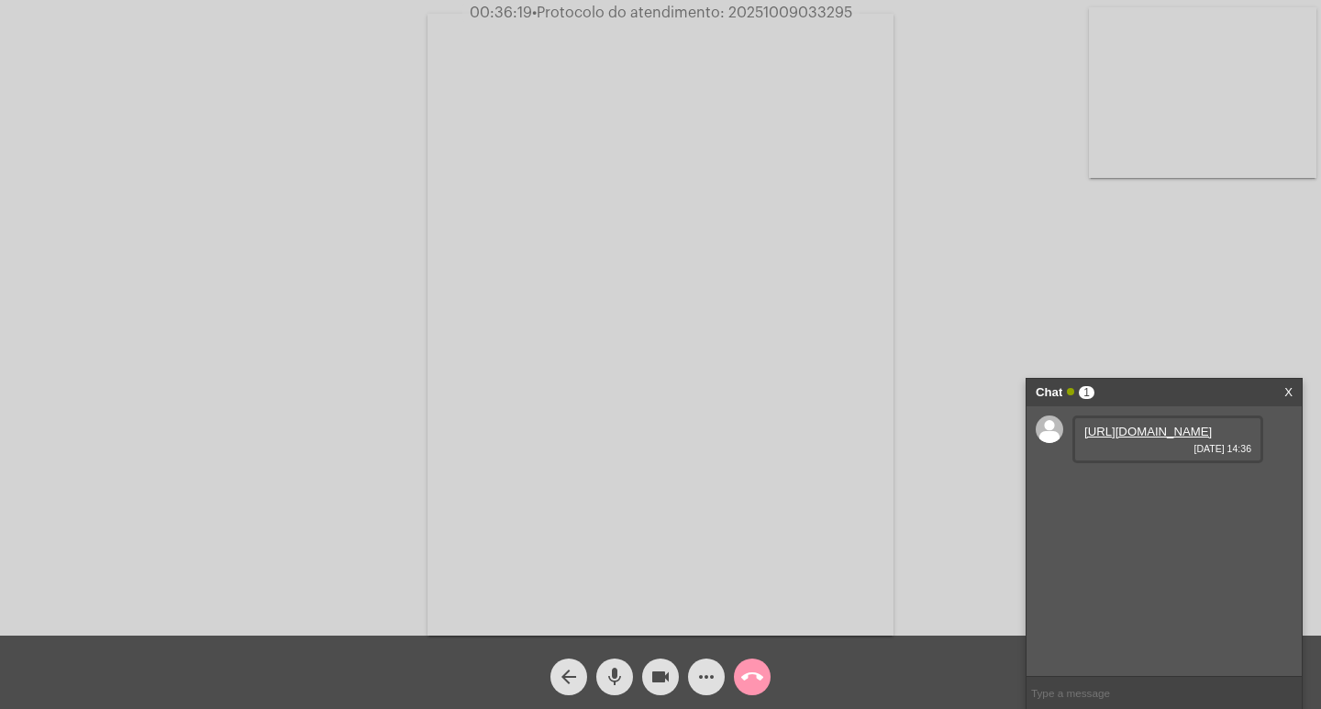
click at [772, 10] on span "• Protocolo do atendimento: 20251009033295" at bounding box center [692, 13] width 320 height 15
copy span "20251009033295"
click at [1052, 692] on input "text" at bounding box center [1163, 693] width 275 height 32
paste input "20251009033295"
type input "20251009033295"
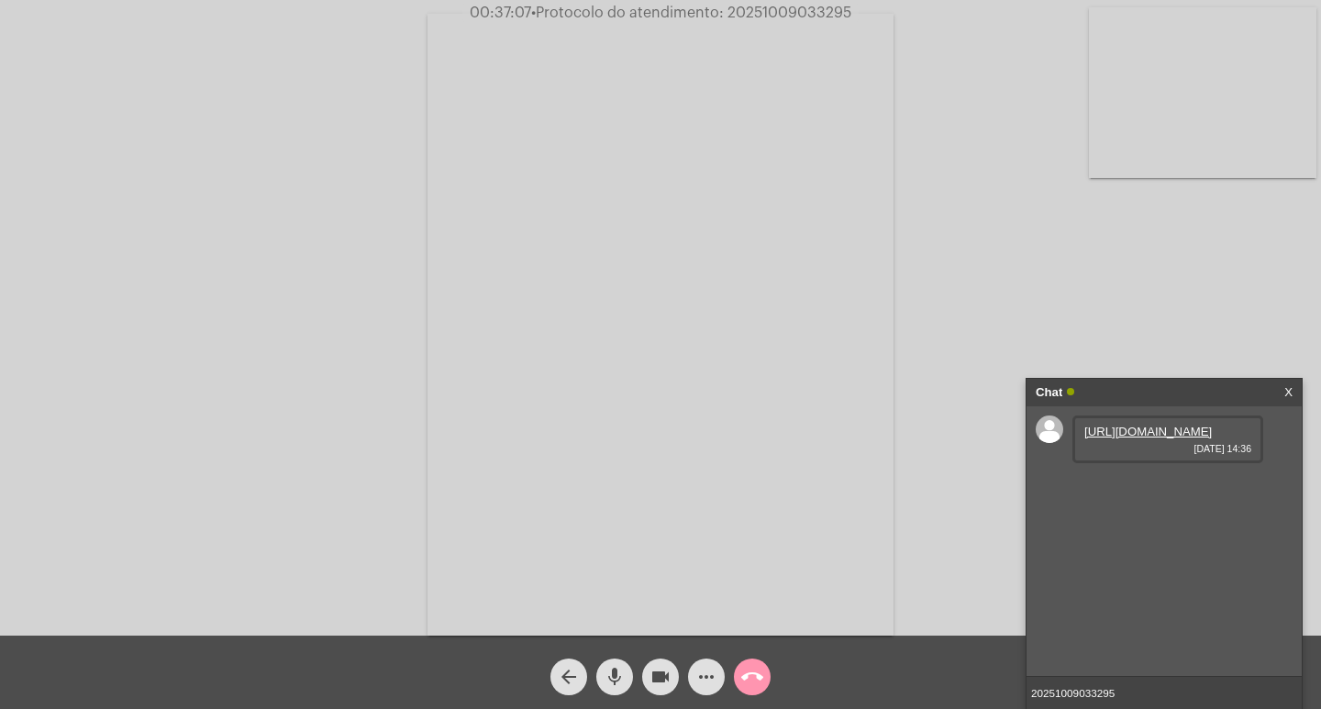
click at [1169, 698] on input "20251009033295" at bounding box center [1163, 693] width 275 height 32
click at [1119, 388] on div "Chat" at bounding box center [1144, 393] width 218 height 28
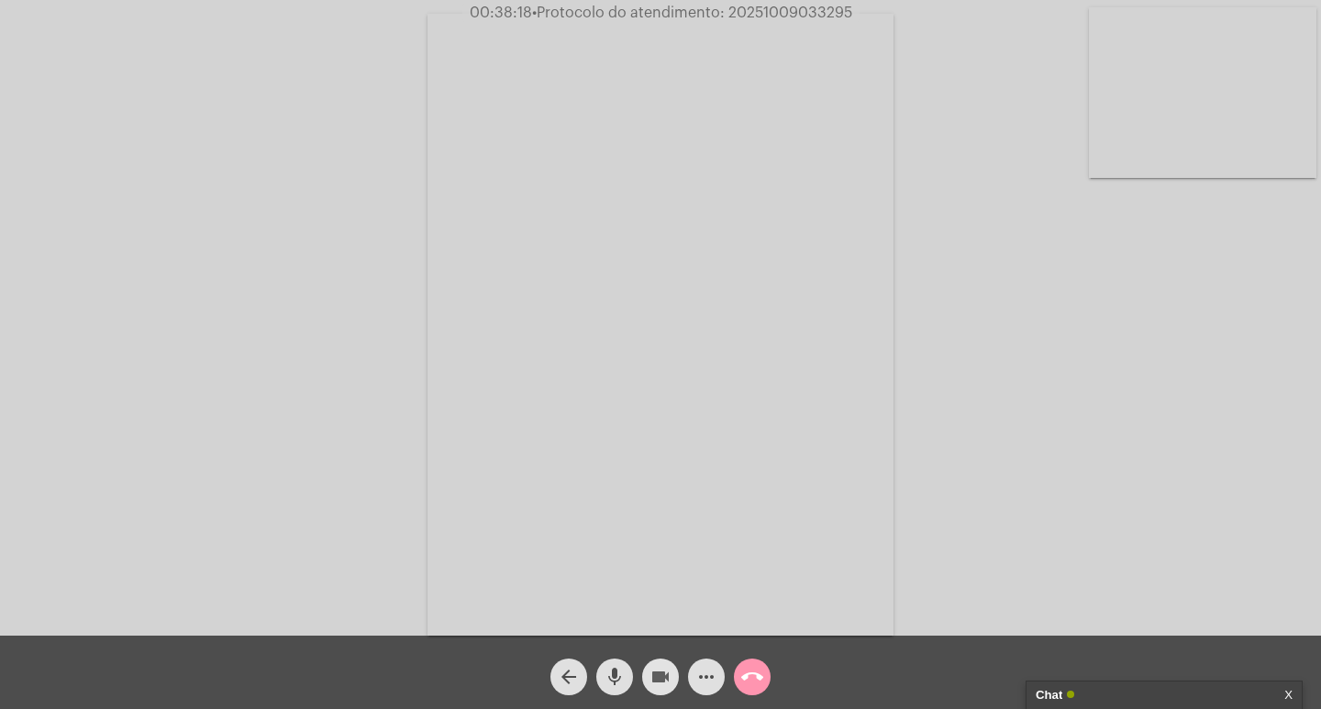
click at [658, 664] on span "videocam" at bounding box center [660, 676] width 22 height 37
click at [622, 677] on mat-icon "mic" at bounding box center [614, 677] width 22 height 22
click at [745, 670] on mat-icon "call_end" at bounding box center [752, 677] width 22 height 22
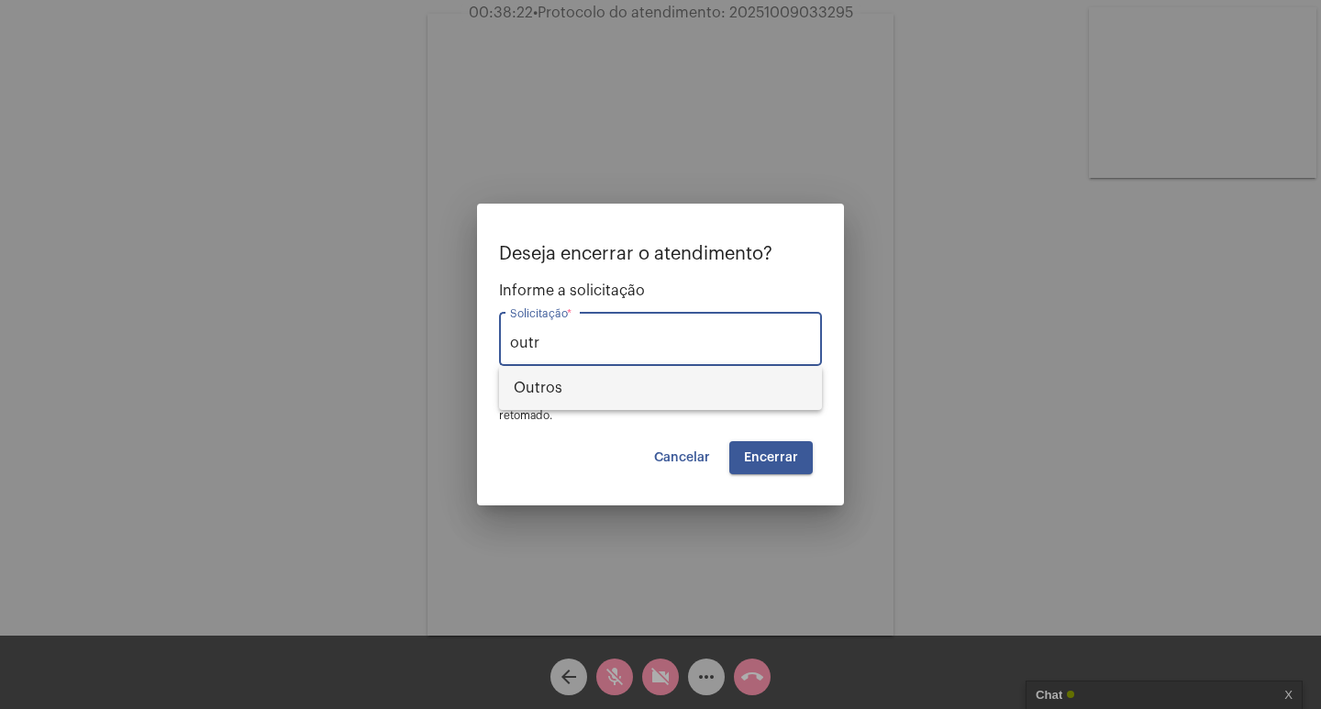
click at [672, 400] on span "Outros" at bounding box center [660, 388] width 293 height 44
type input "Outros"
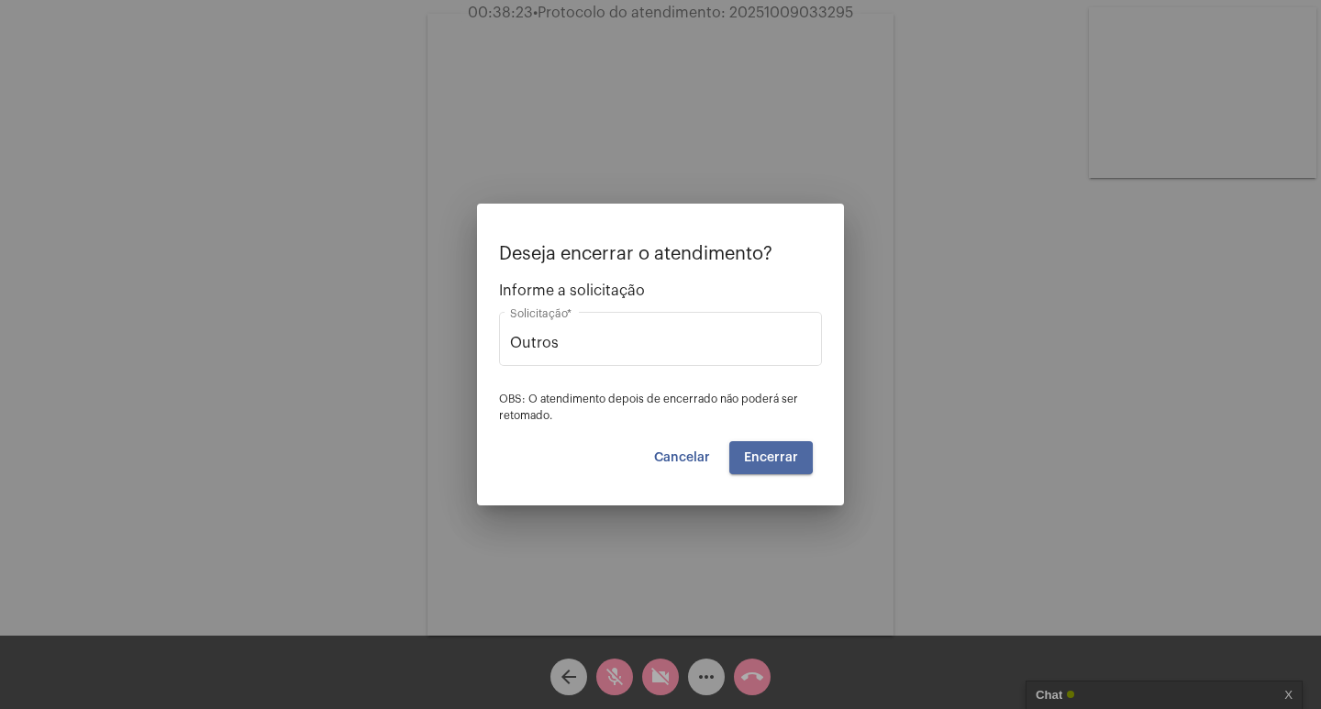
click at [757, 457] on span "Encerrar" at bounding box center [771, 457] width 54 height 13
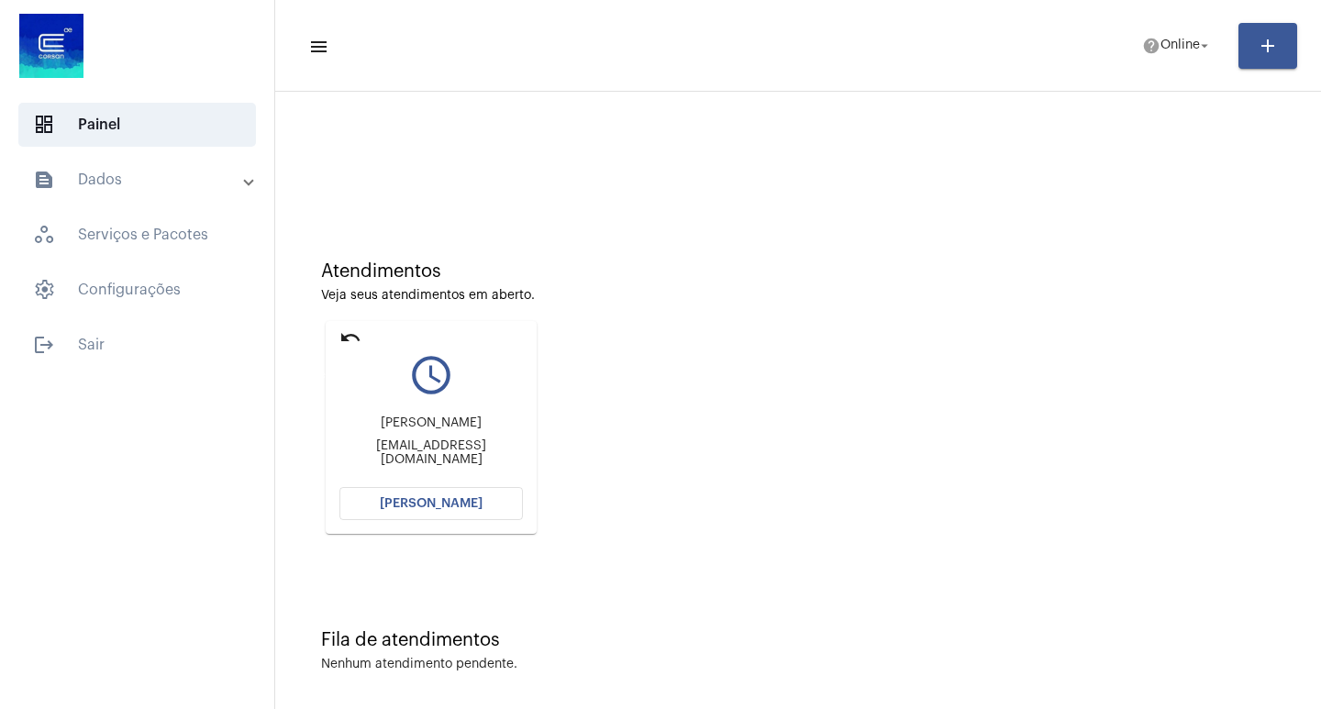
click at [348, 340] on mat-icon "undo" at bounding box center [350, 337] width 22 height 22
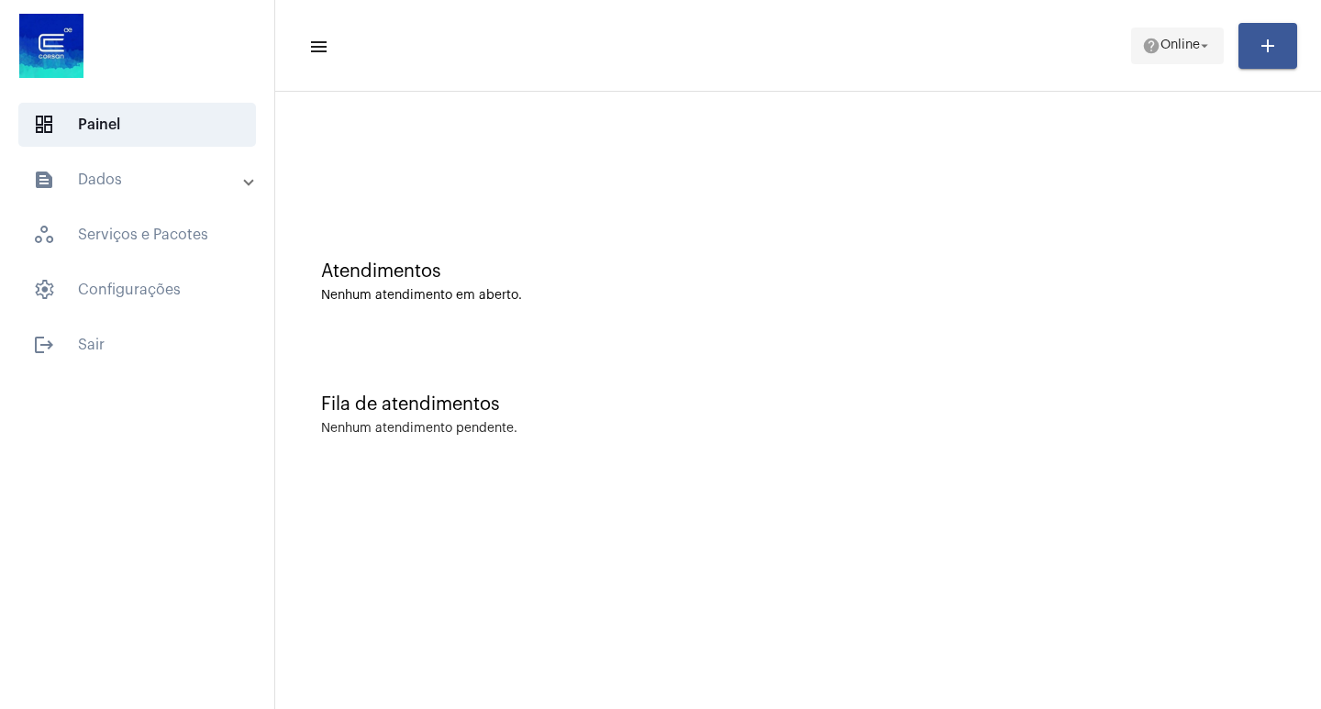
click at [1151, 32] on span "help Online arrow_drop_down" at bounding box center [1177, 44] width 71 height 33
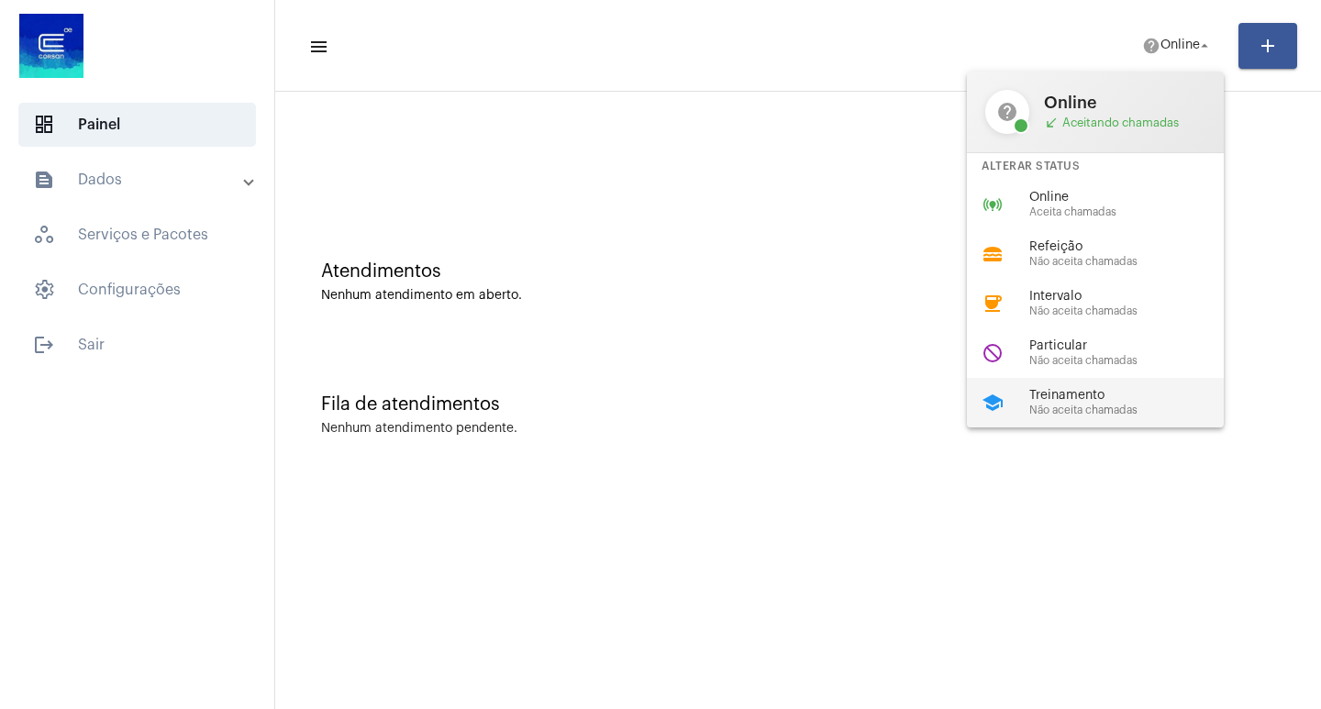
click at [1103, 394] on span "Treinamento" at bounding box center [1133, 396] width 209 height 14
